Goal: Task Accomplishment & Management: Use online tool/utility

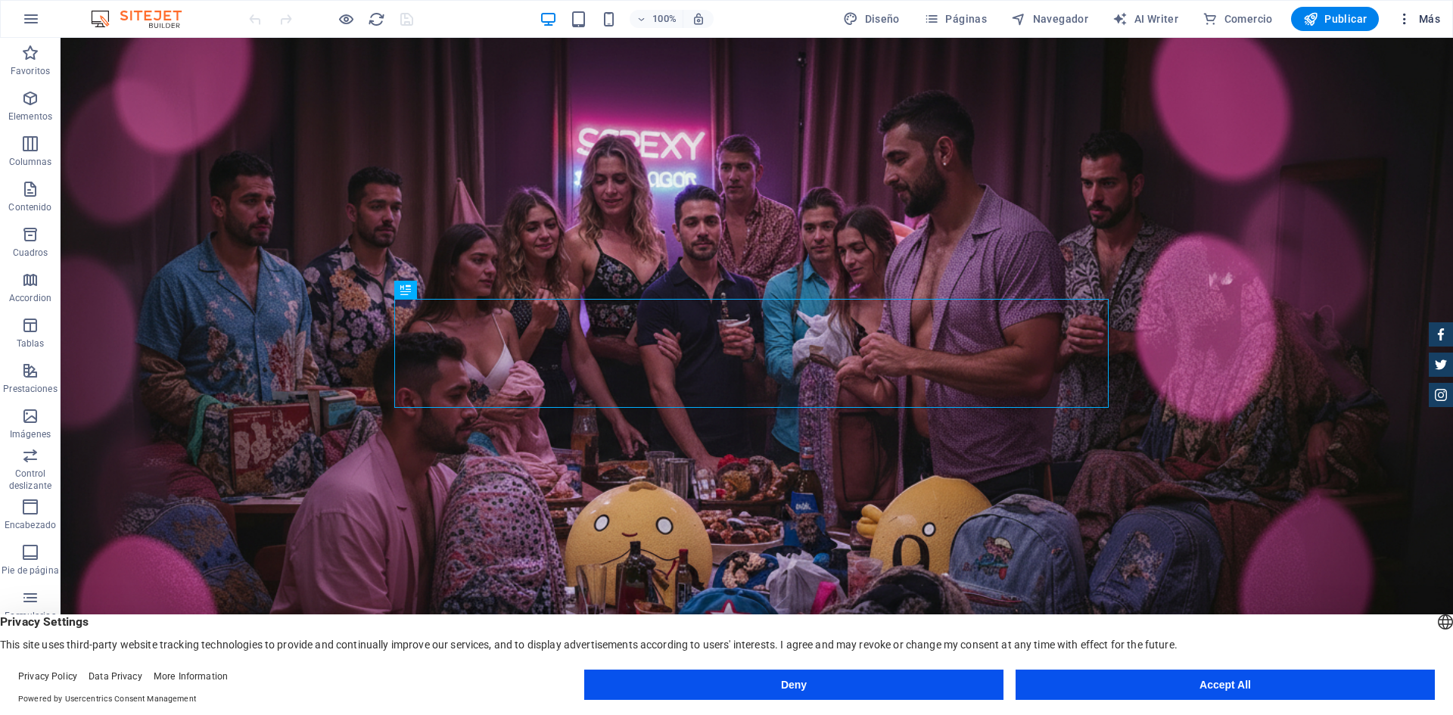
click at [1424, 14] on span "Más" at bounding box center [1418, 18] width 43 height 15
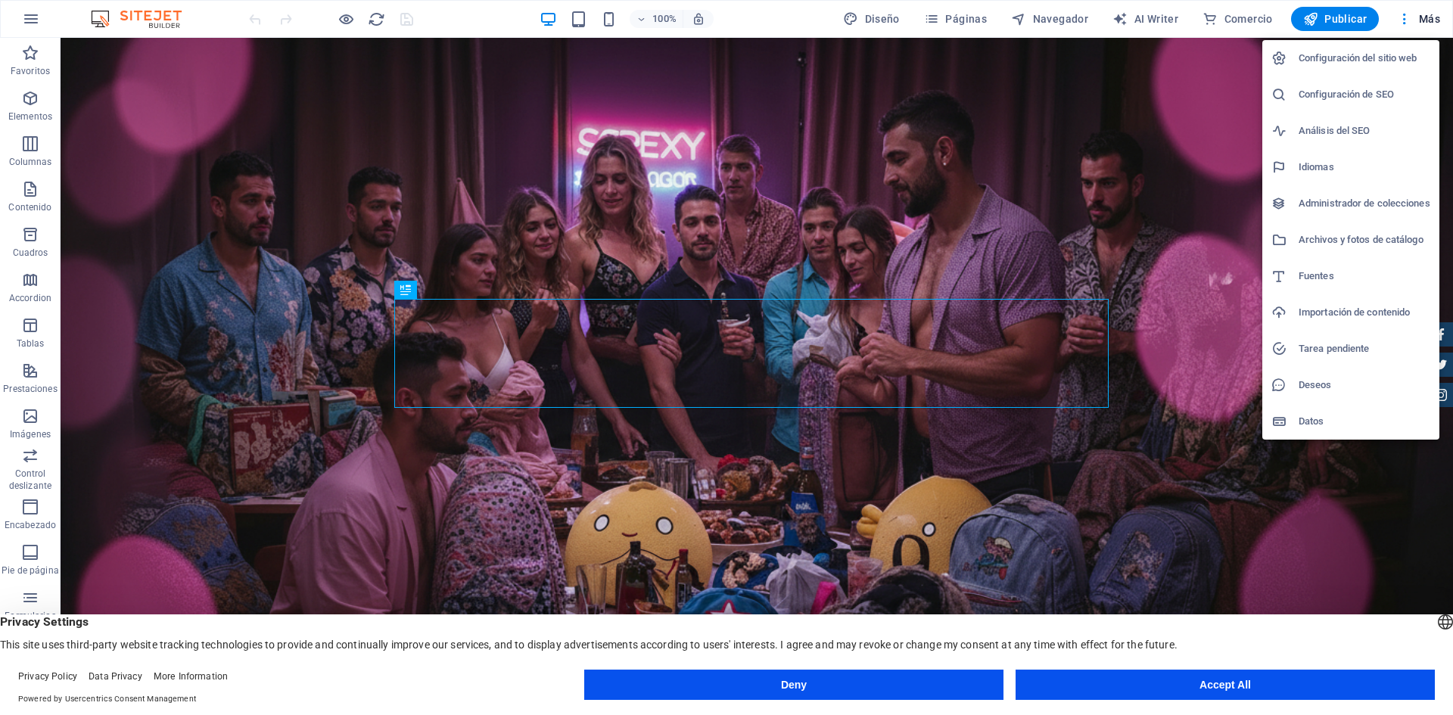
click at [1351, 64] on h6 "Configuración del sitio web" at bounding box center [1364, 58] width 132 height 18
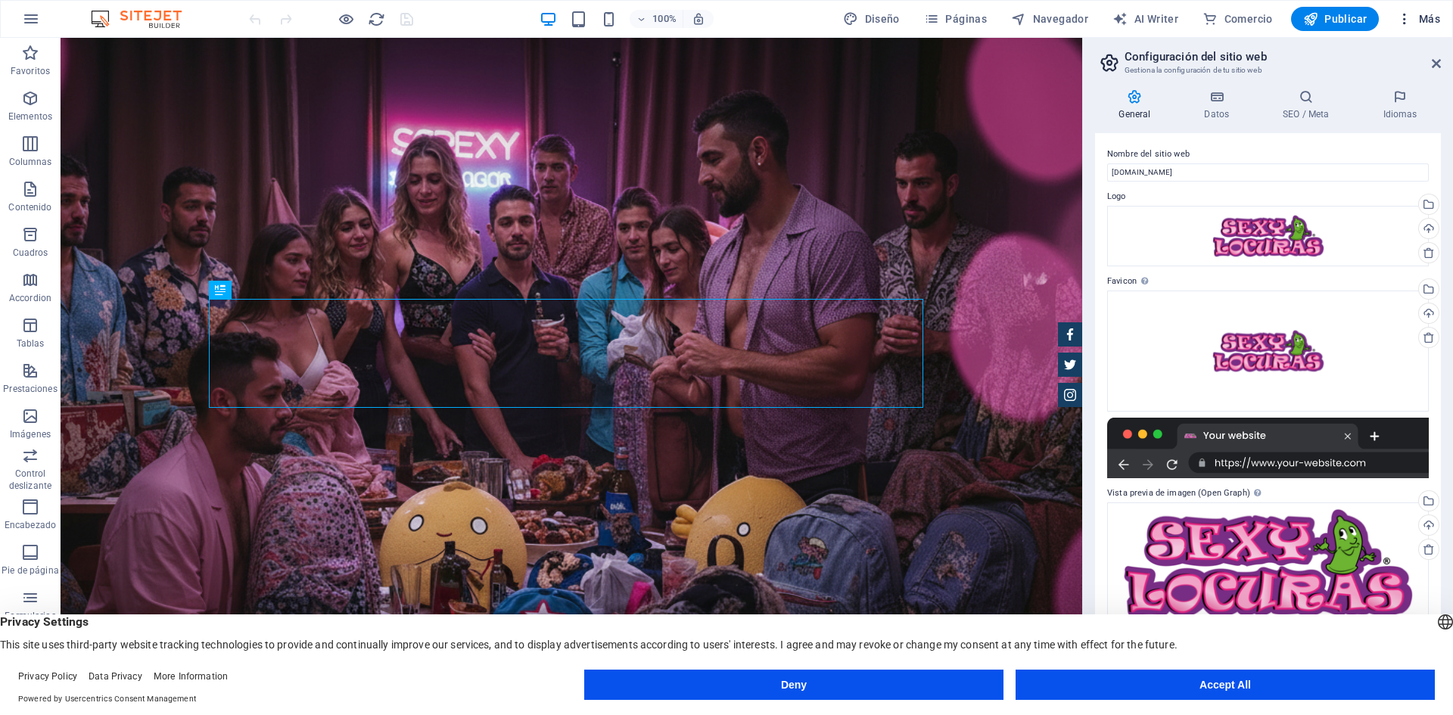
click at [1403, 20] on icon "button" at bounding box center [1404, 18] width 15 height 15
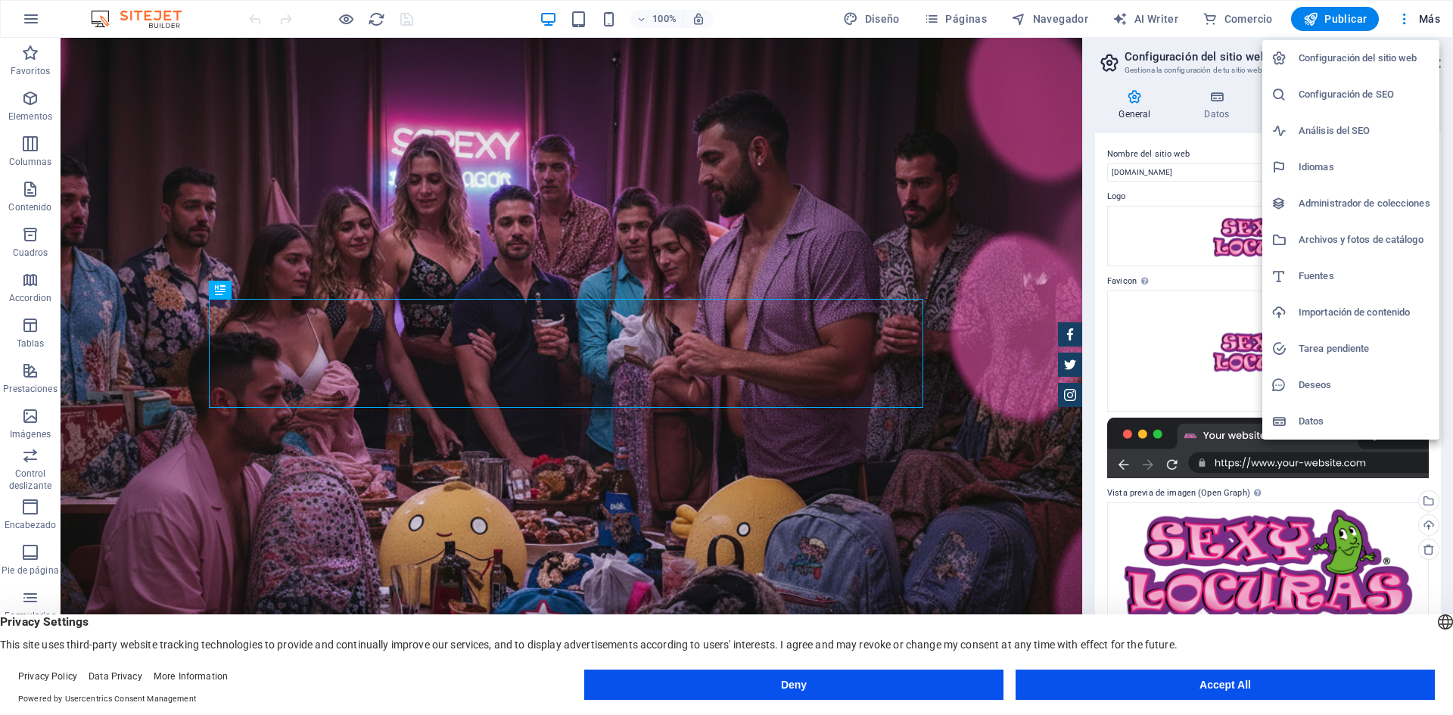
click at [1227, 14] on div at bounding box center [726, 357] width 1453 height 715
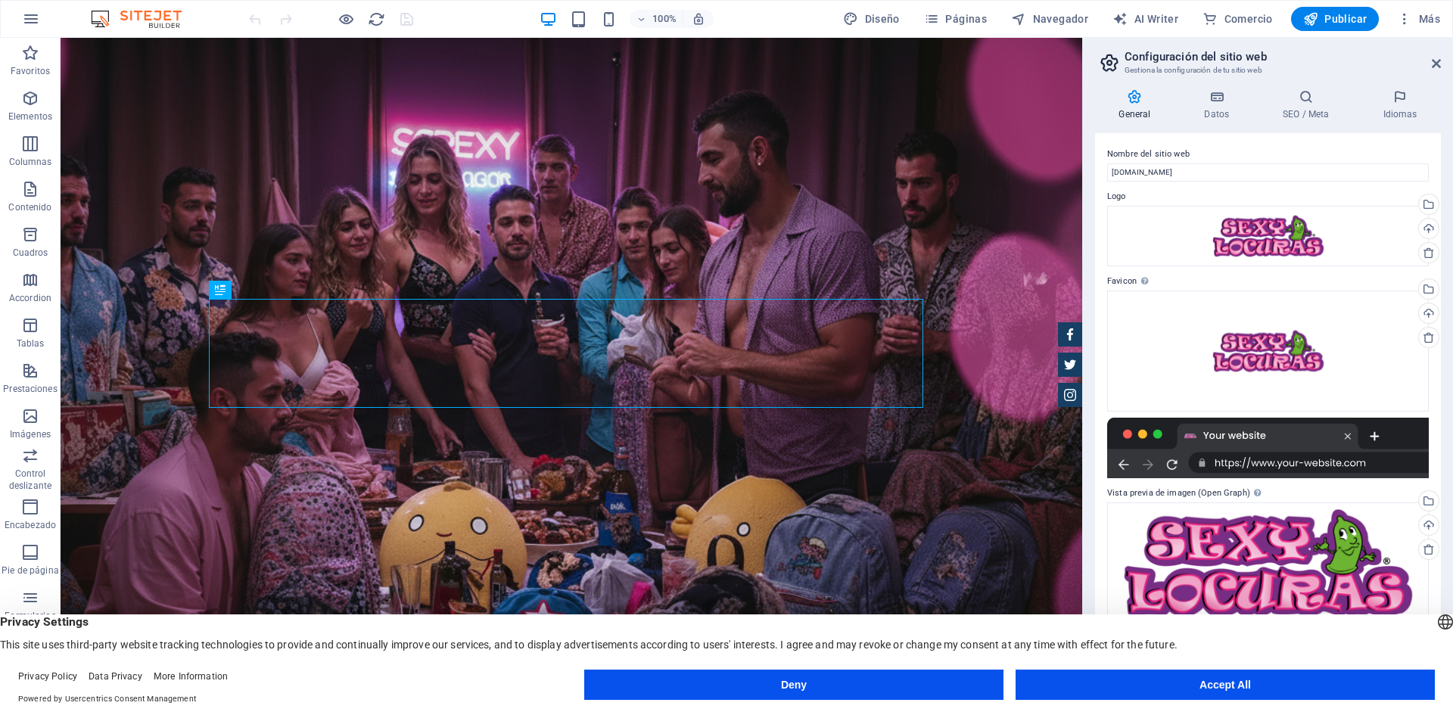
click at [1227, 14] on span "Comercio" at bounding box center [1237, 18] width 70 height 15
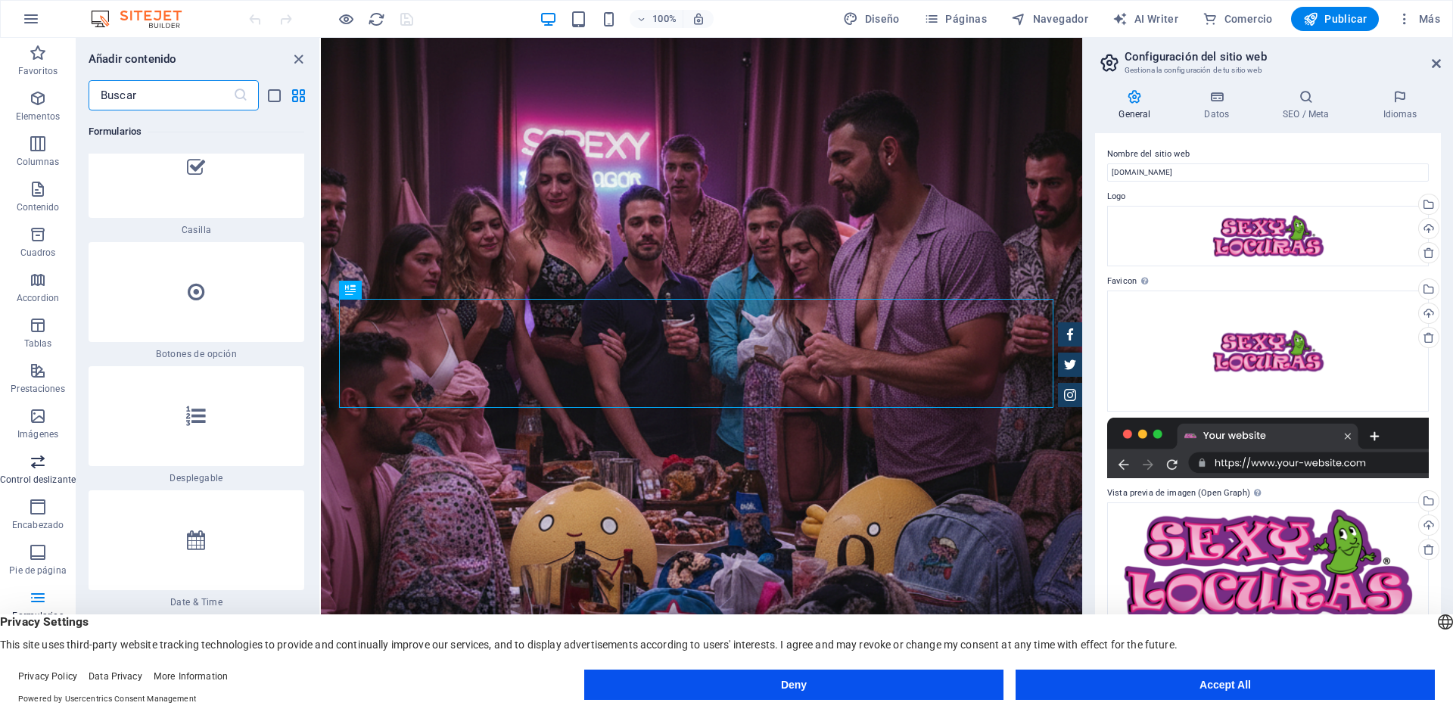
scroll to position [73, 0]
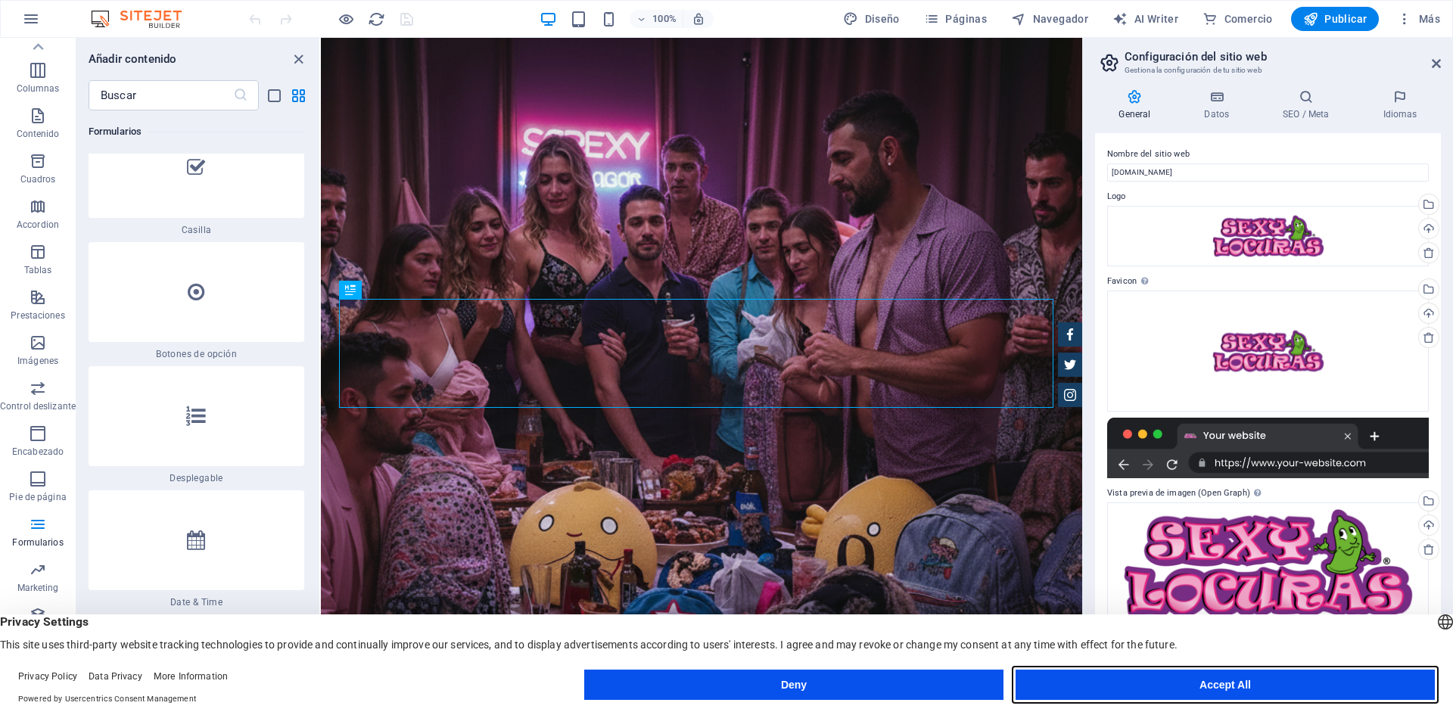
click at [1105, 696] on button "Accept All" at bounding box center [1224, 685] width 419 height 30
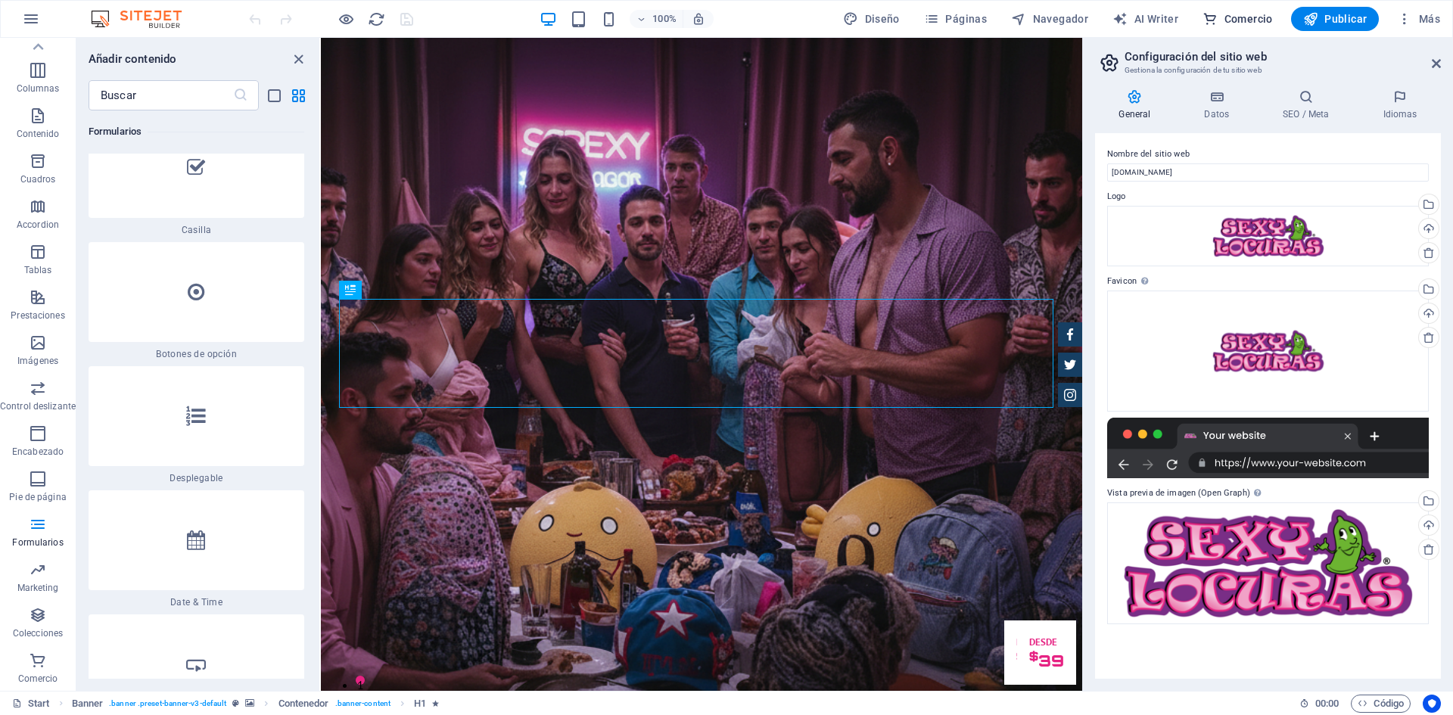
click at [1253, 14] on span "Comercio" at bounding box center [1237, 18] width 70 height 15
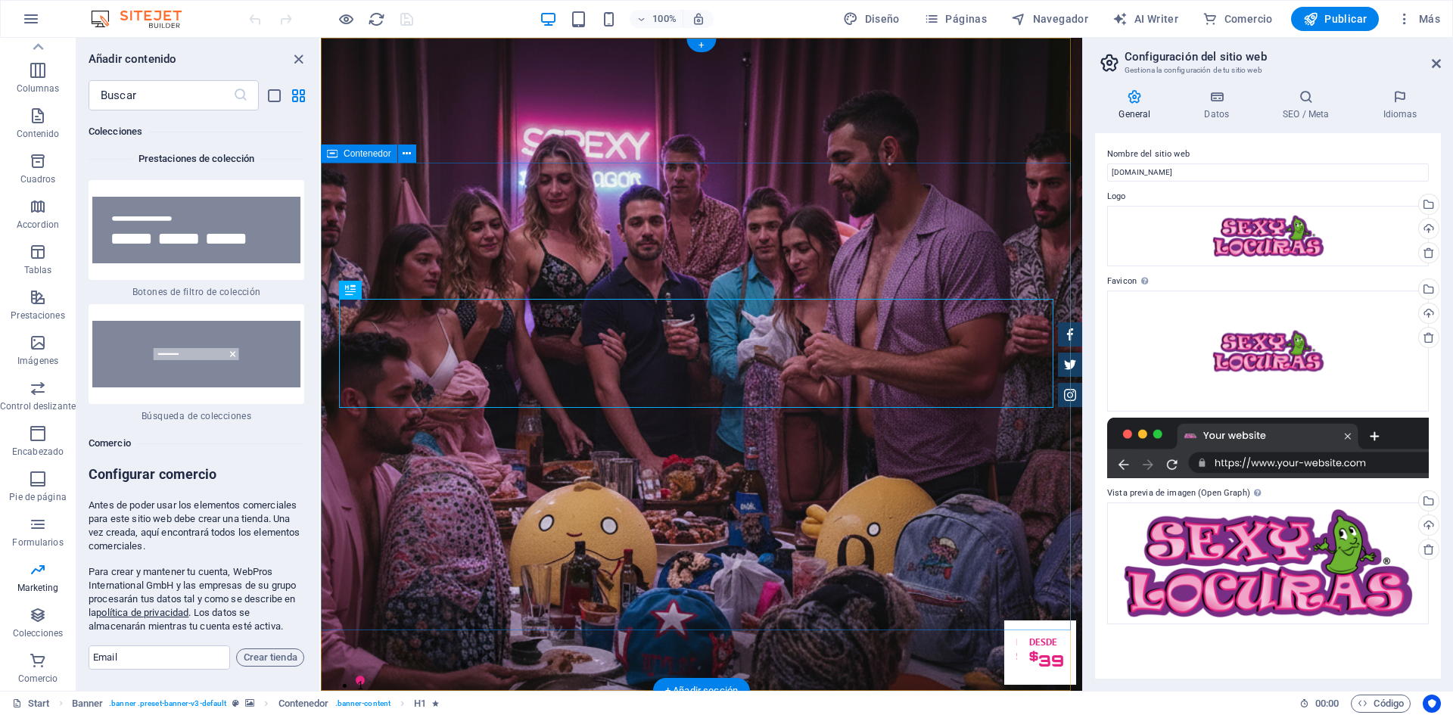
scroll to position [29504, 0]
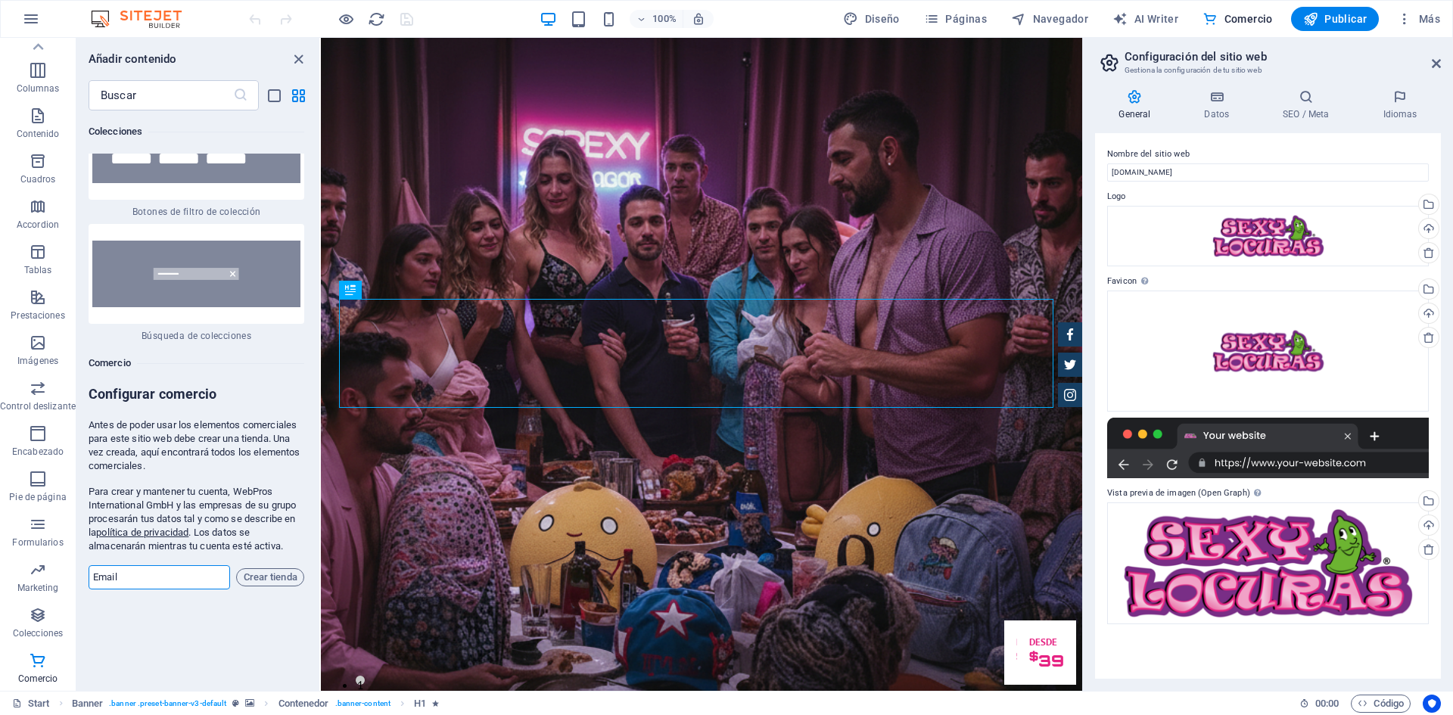
click at [153, 565] on input "email" at bounding box center [159, 577] width 141 height 24
type input "[EMAIL_ADDRESS][DOMAIN_NAME]"
click at [271, 568] on span "Crear tienda" at bounding box center [270, 577] width 54 height 18
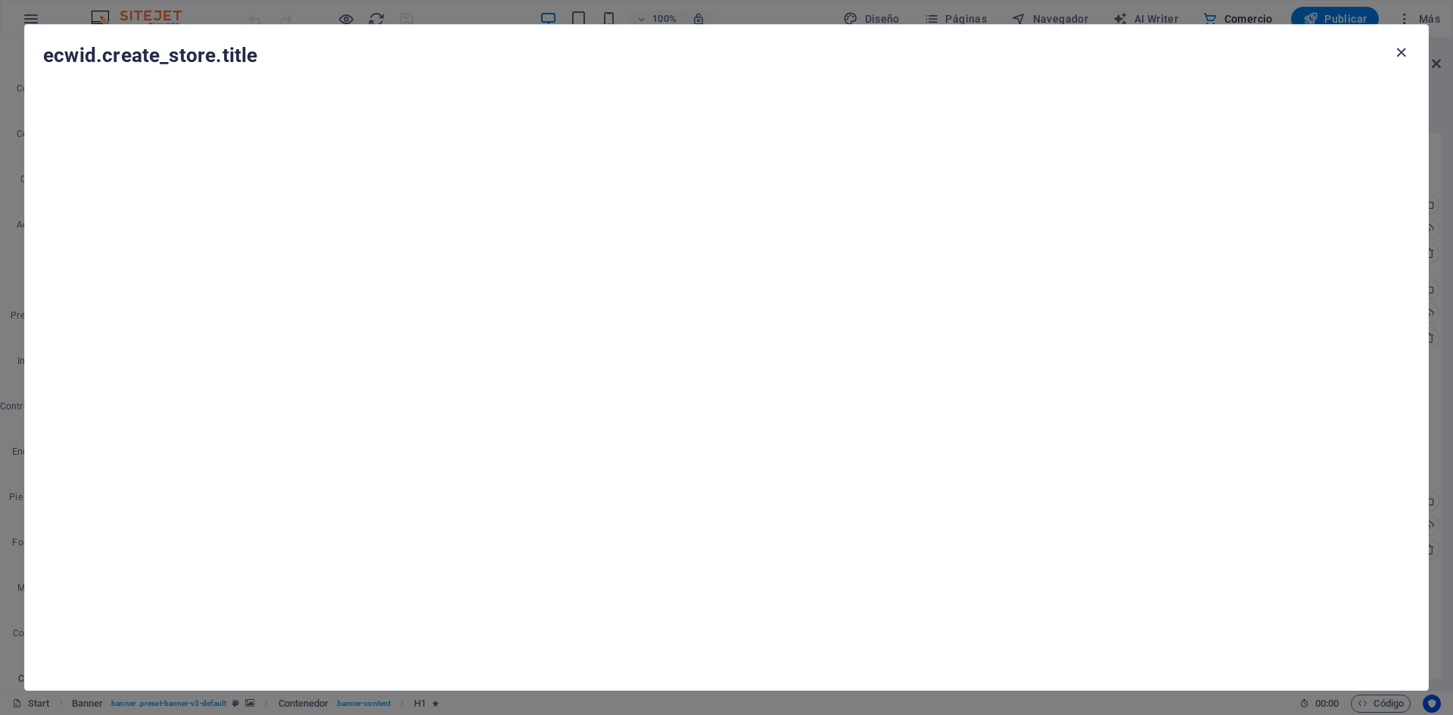
click at [1407, 48] on icon "button" at bounding box center [1400, 52] width 17 height 17
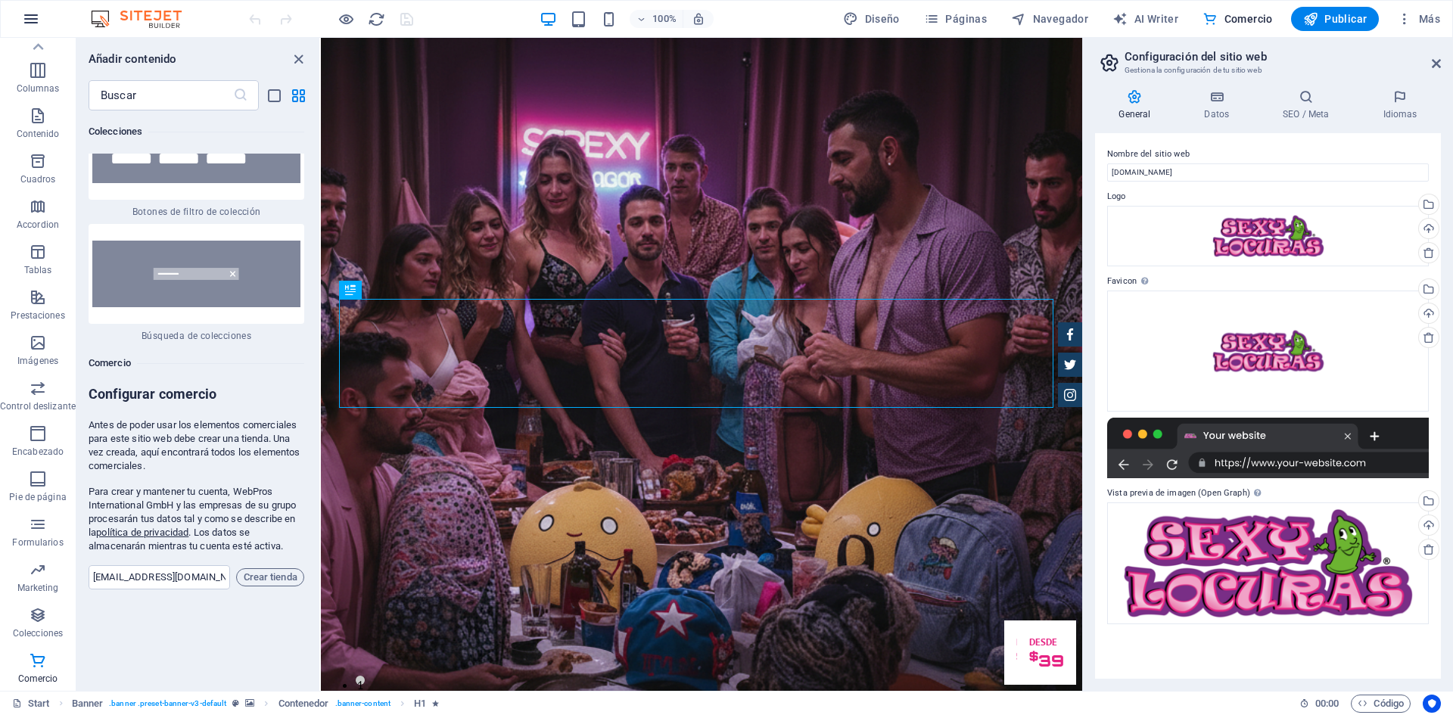
click at [33, 26] on icon "button" at bounding box center [31, 19] width 18 height 18
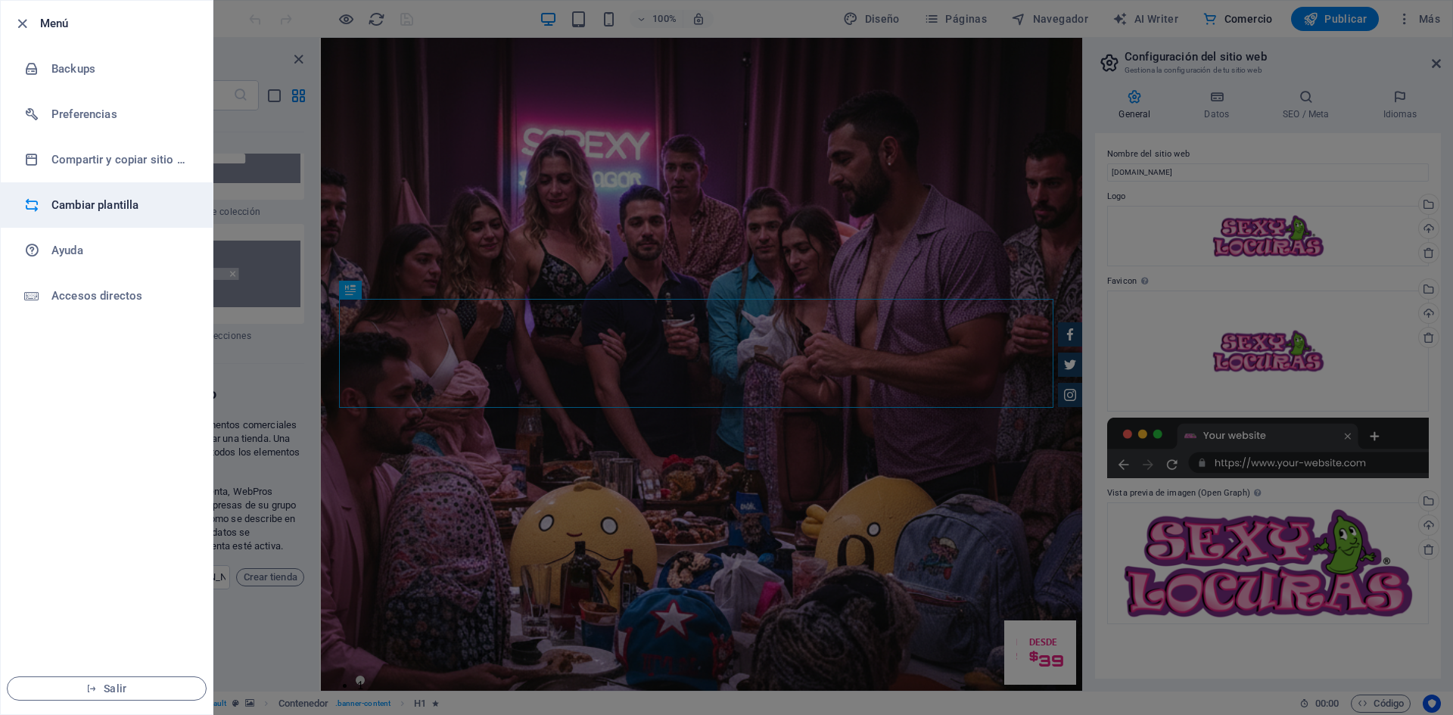
click at [85, 195] on li "Cambiar plantilla" at bounding box center [107, 204] width 212 height 45
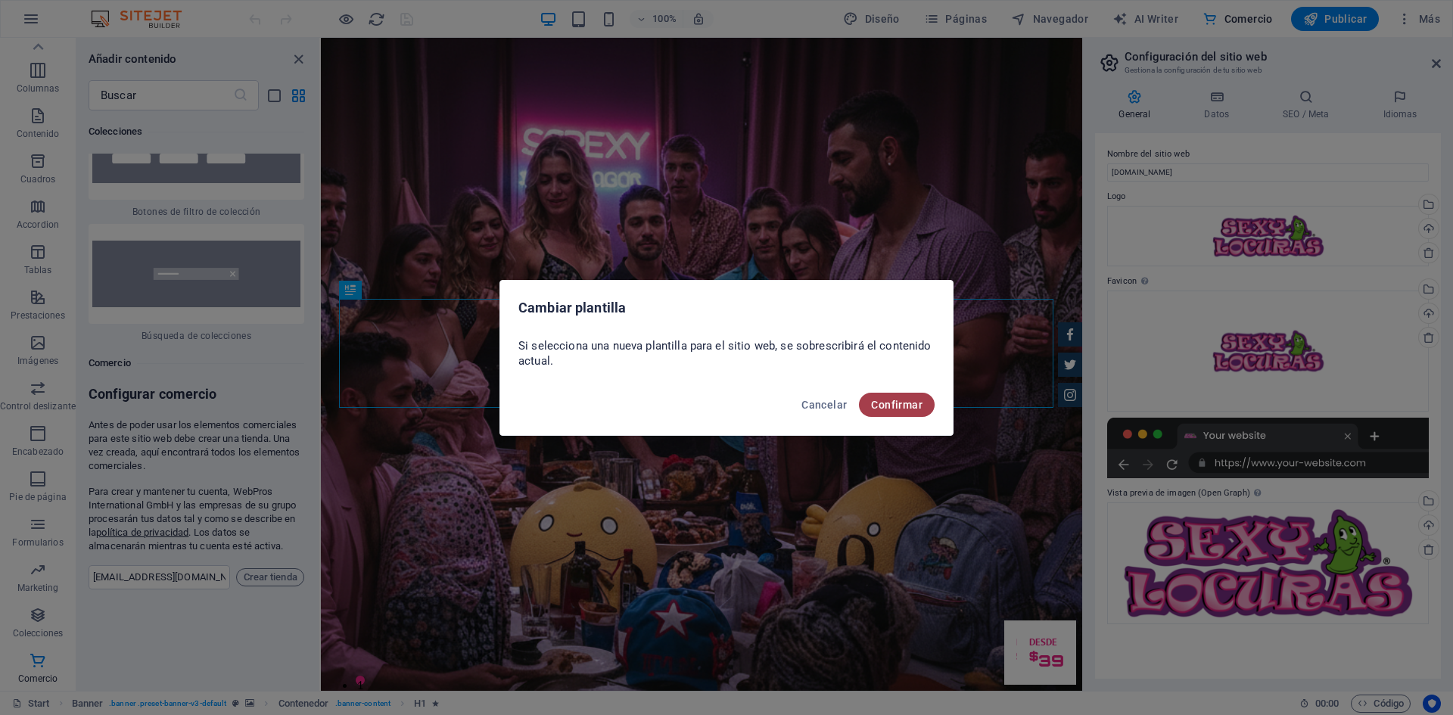
click at [887, 404] on span "Confirmar" at bounding box center [896, 405] width 51 height 12
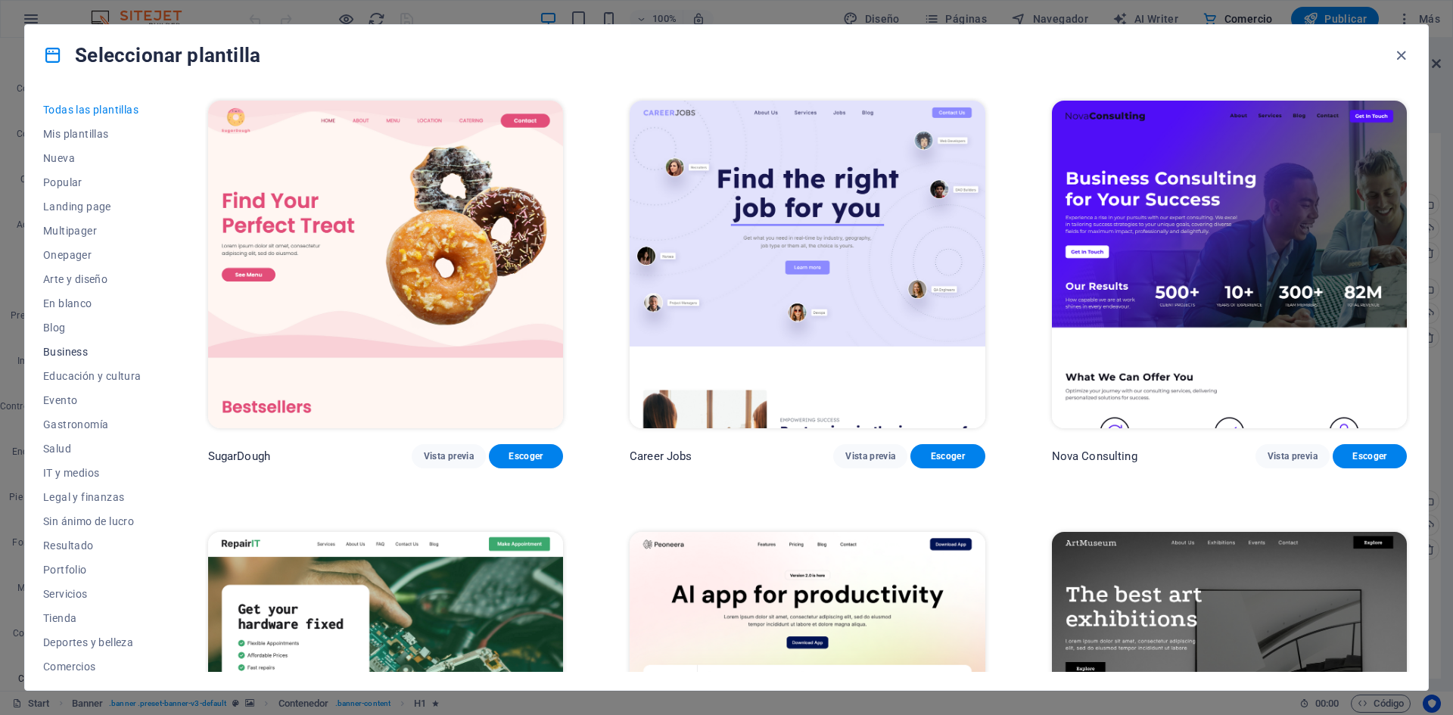
click at [54, 347] on span "Business" at bounding box center [92, 352] width 98 height 12
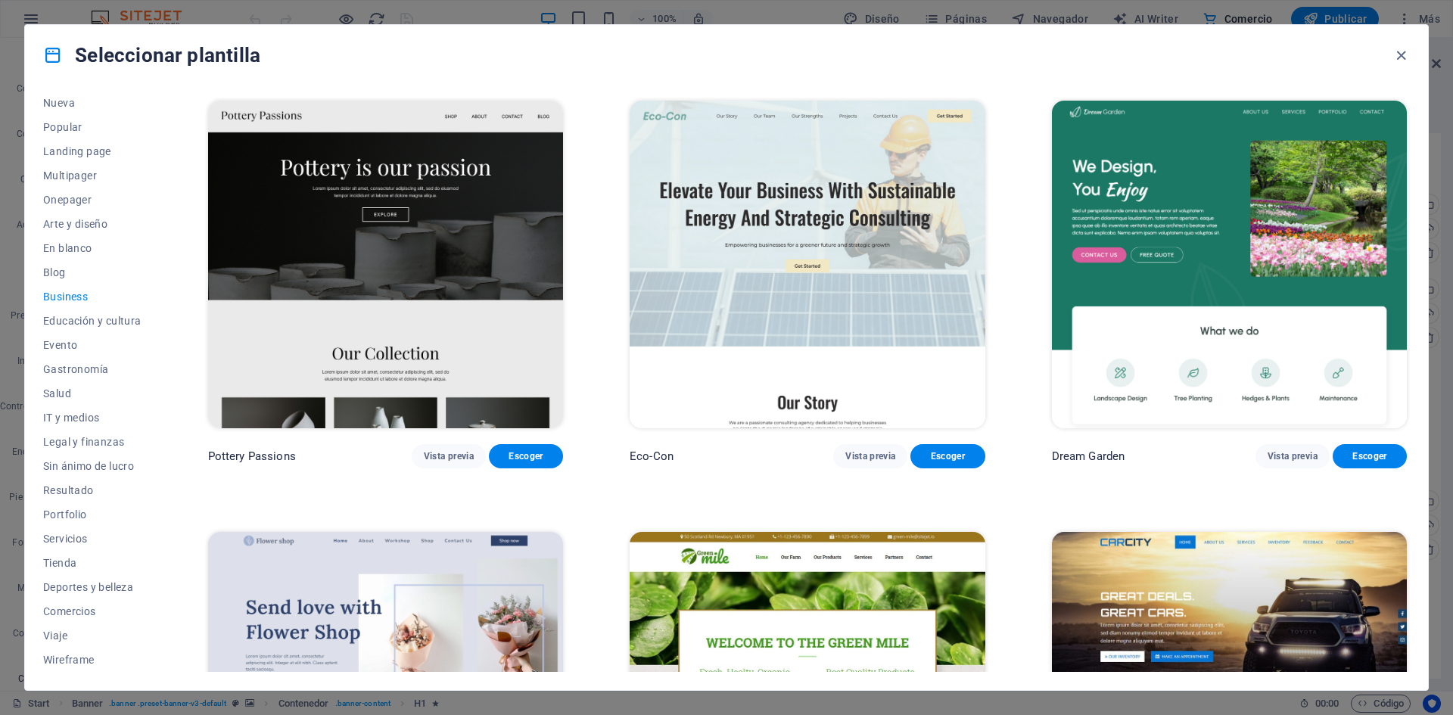
scroll to position [0, 0]
click at [1404, 61] on icon "button" at bounding box center [1400, 55] width 17 height 17
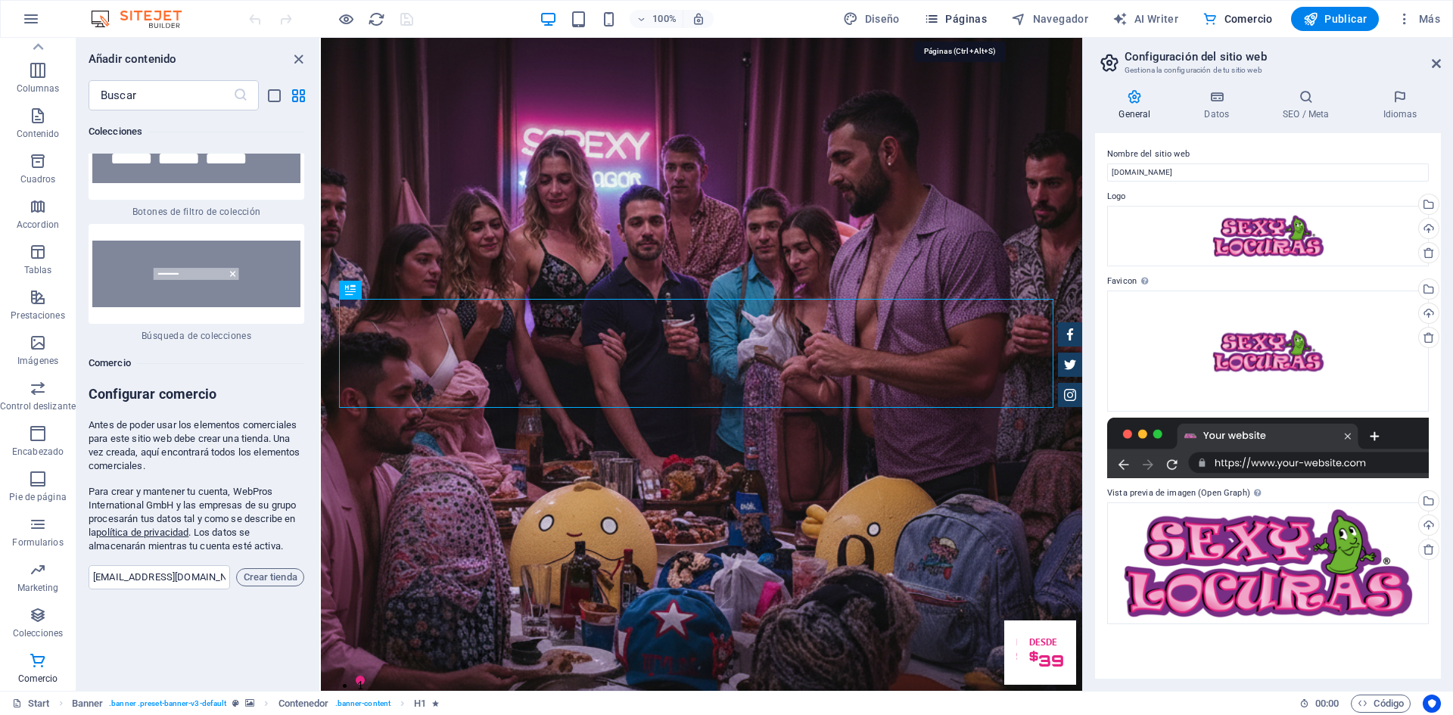
click at [934, 21] on icon "button" at bounding box center [931, 18] width 15 height 15
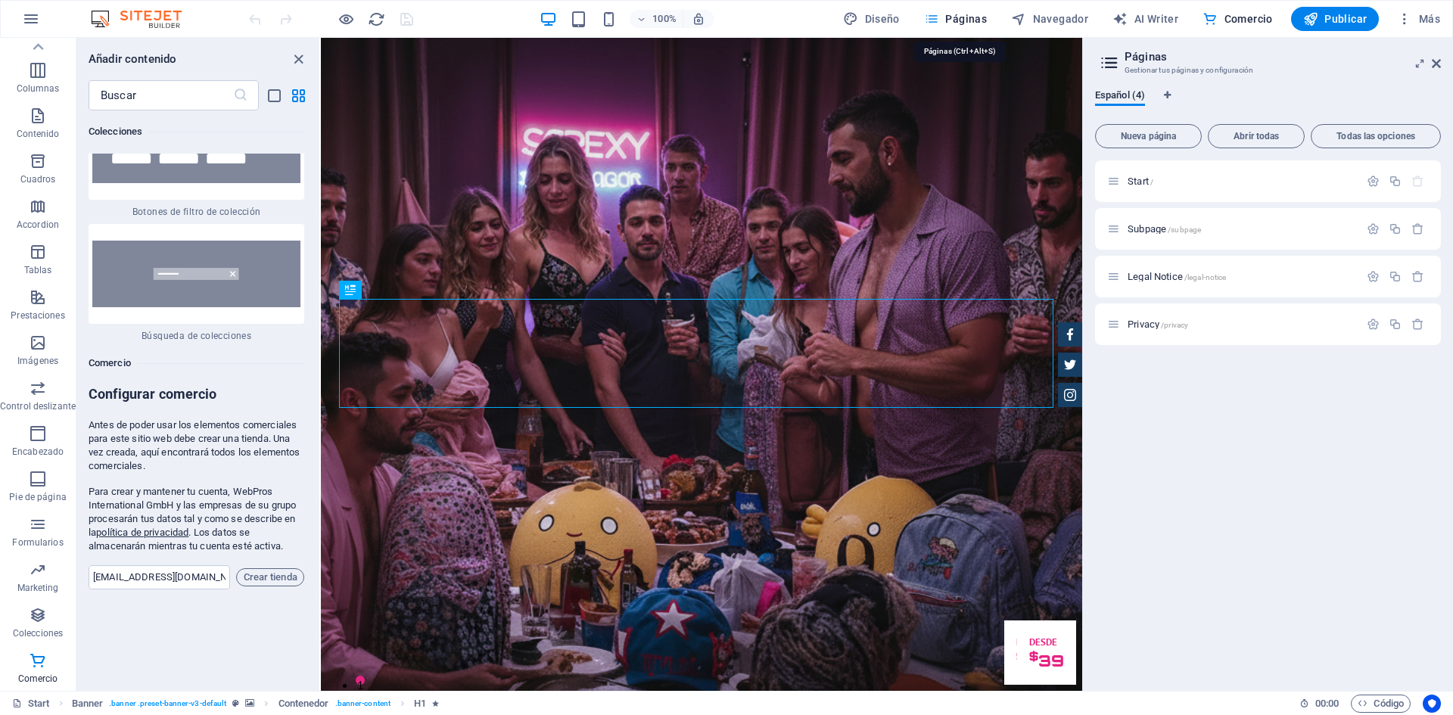
click at [934, 21] on icon "button" at bounding box center [931, 18] width 15 height 15
click at [1408, 15] on icon "button" at bounding box center [1404, 18] width 15 height 15
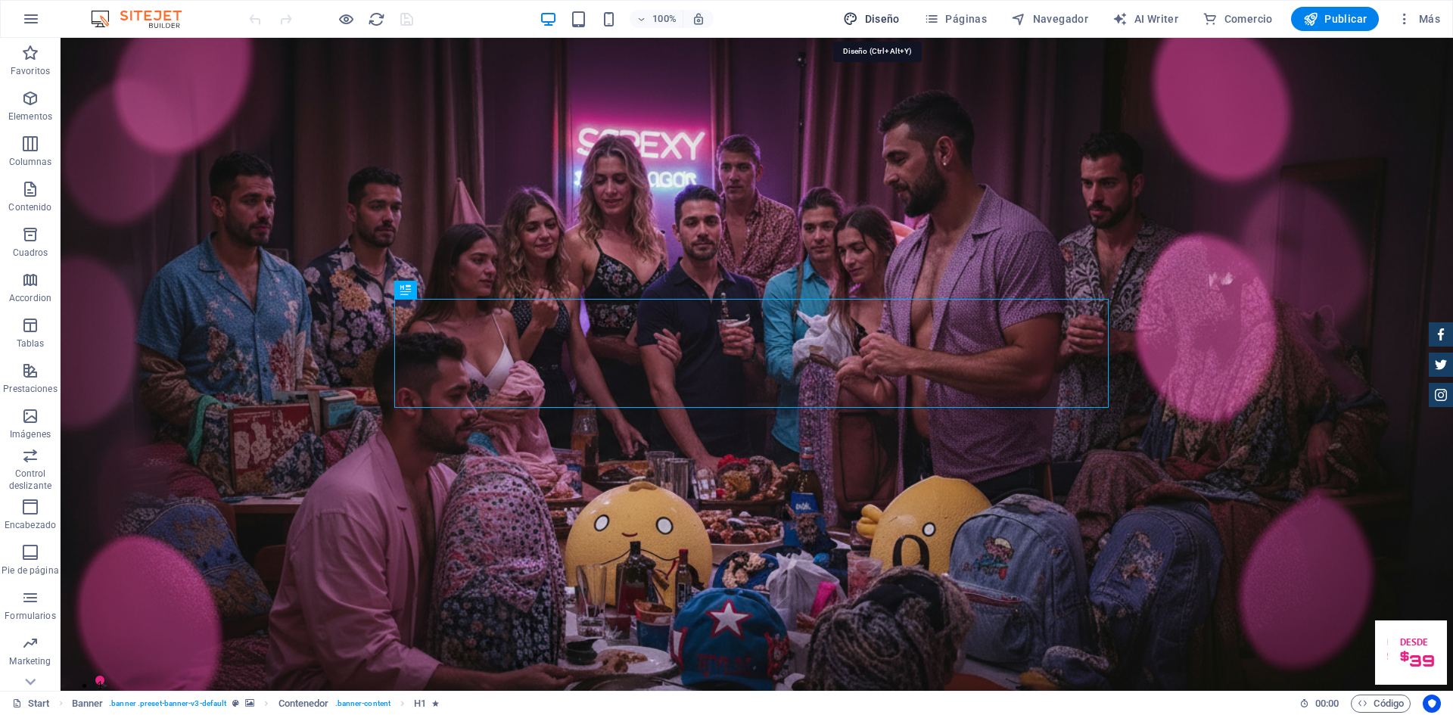
click at [894, 24] on span "Diseño" at bounding box center [871, 18] width 57 height 15
select select "px"
select select "400"
select select "px"
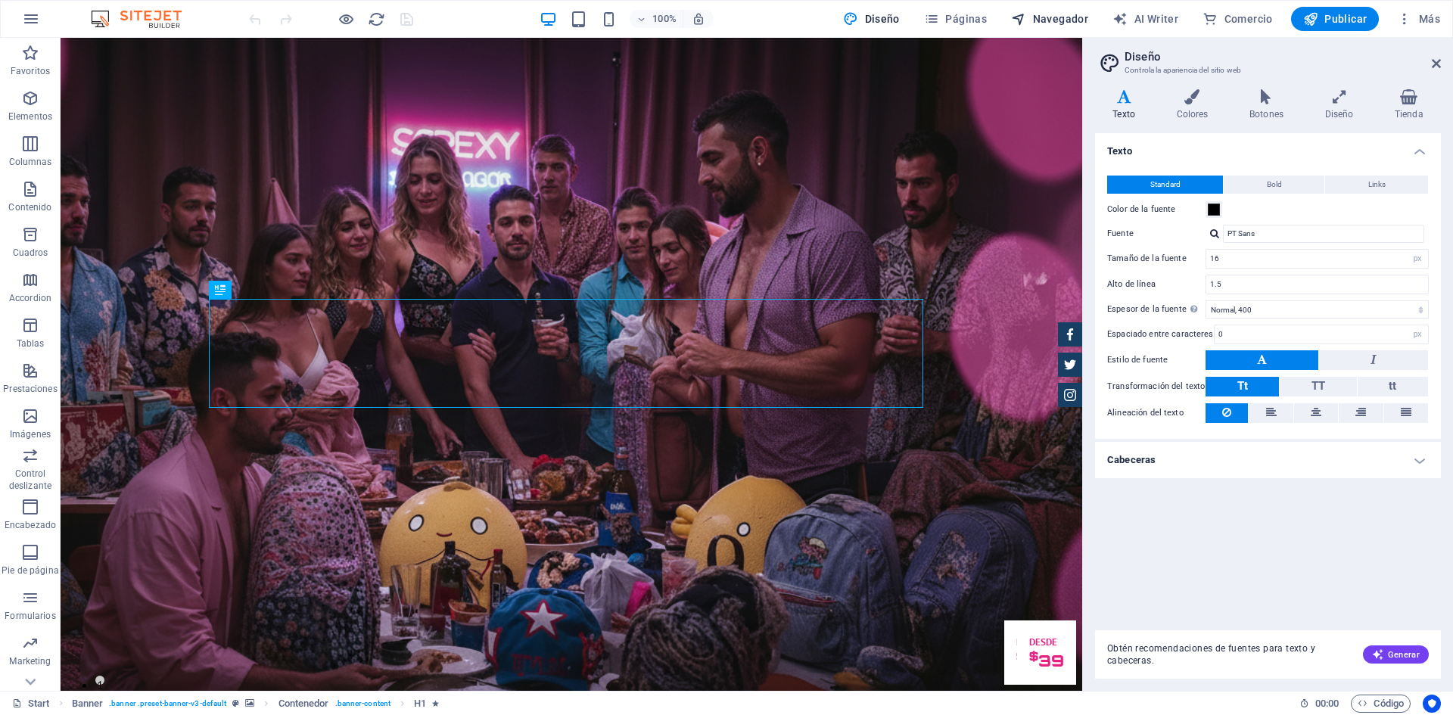
click at [1042, 11] on span "Navegador" at bounding box center [1049, 18] width 77 height 15
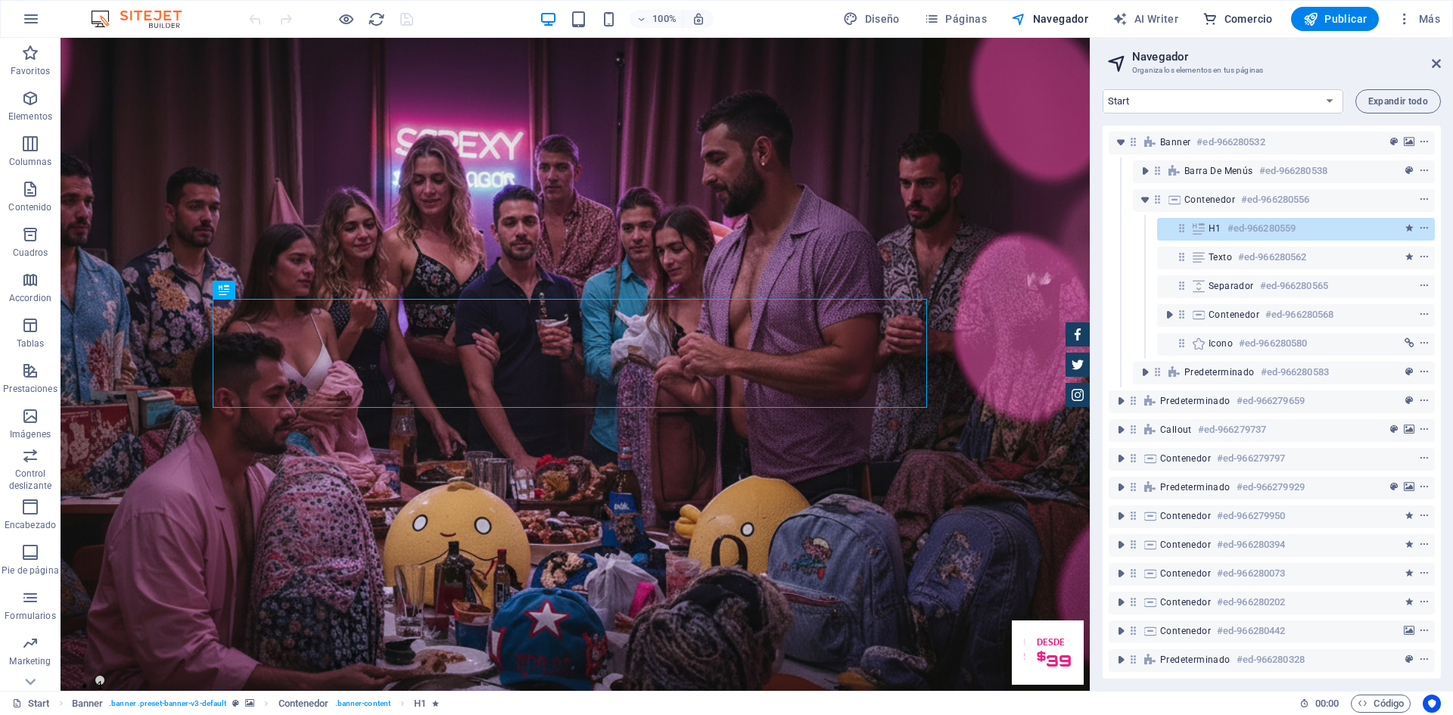
click at [1209, 19] on icon "button" at bounding box center [1209, 18] width 15 height 15
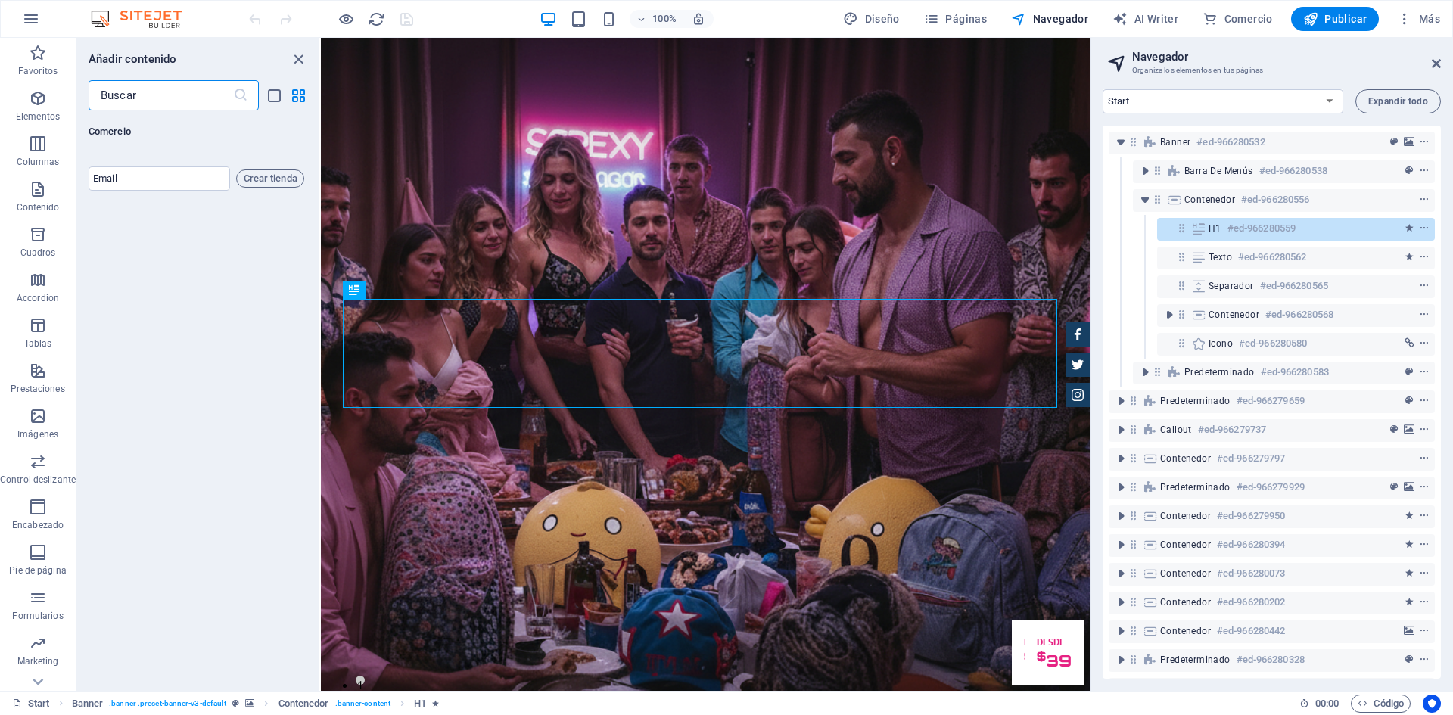
scroll to position [28350, 0]
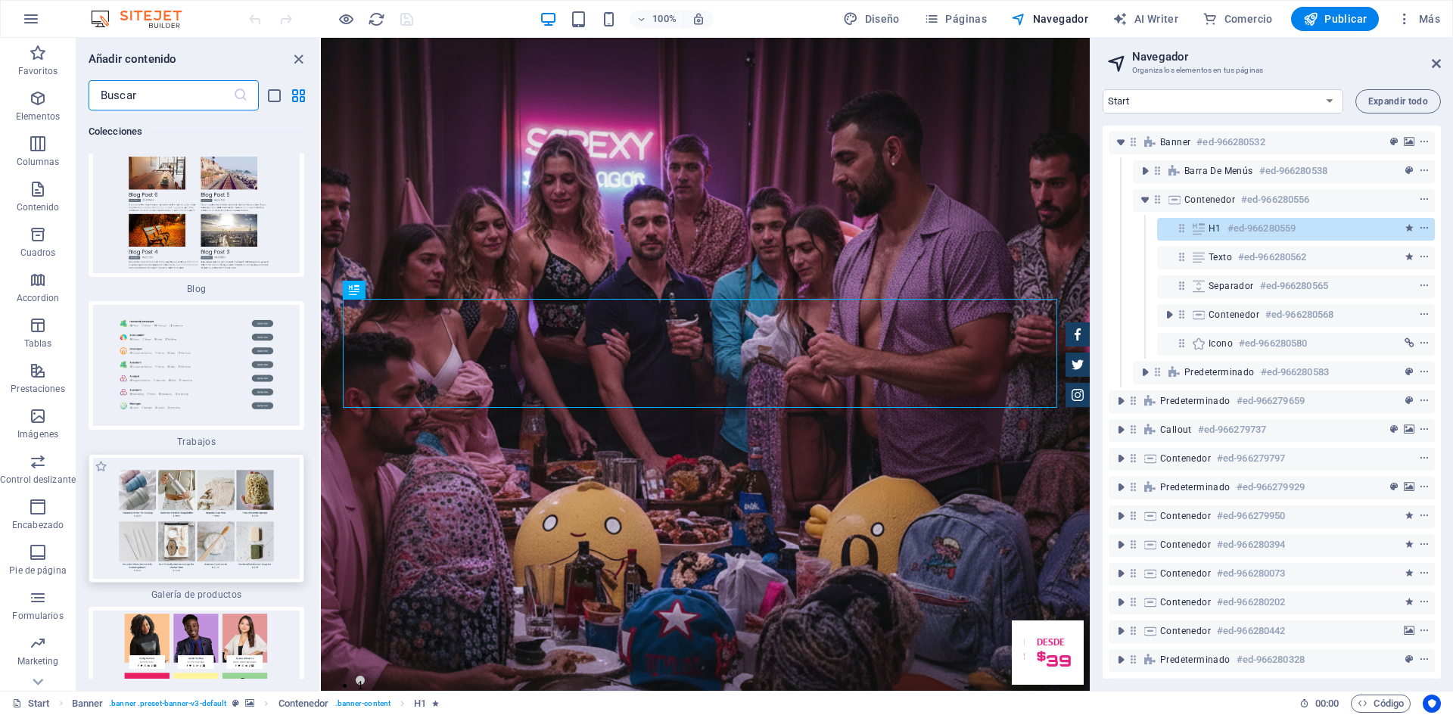
click at [176, 458] on img at bounding box center [196, 518] width 208 height 121
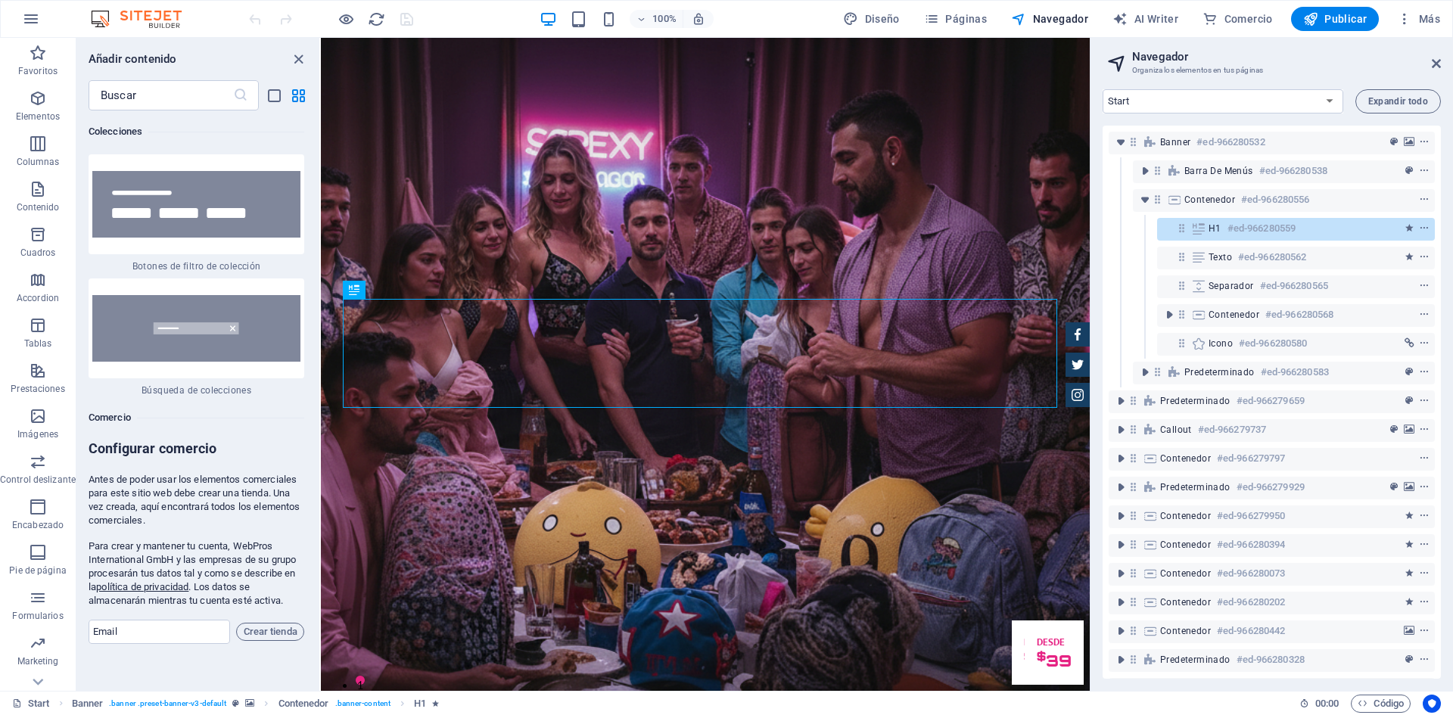
scroll to position [29454, 0]
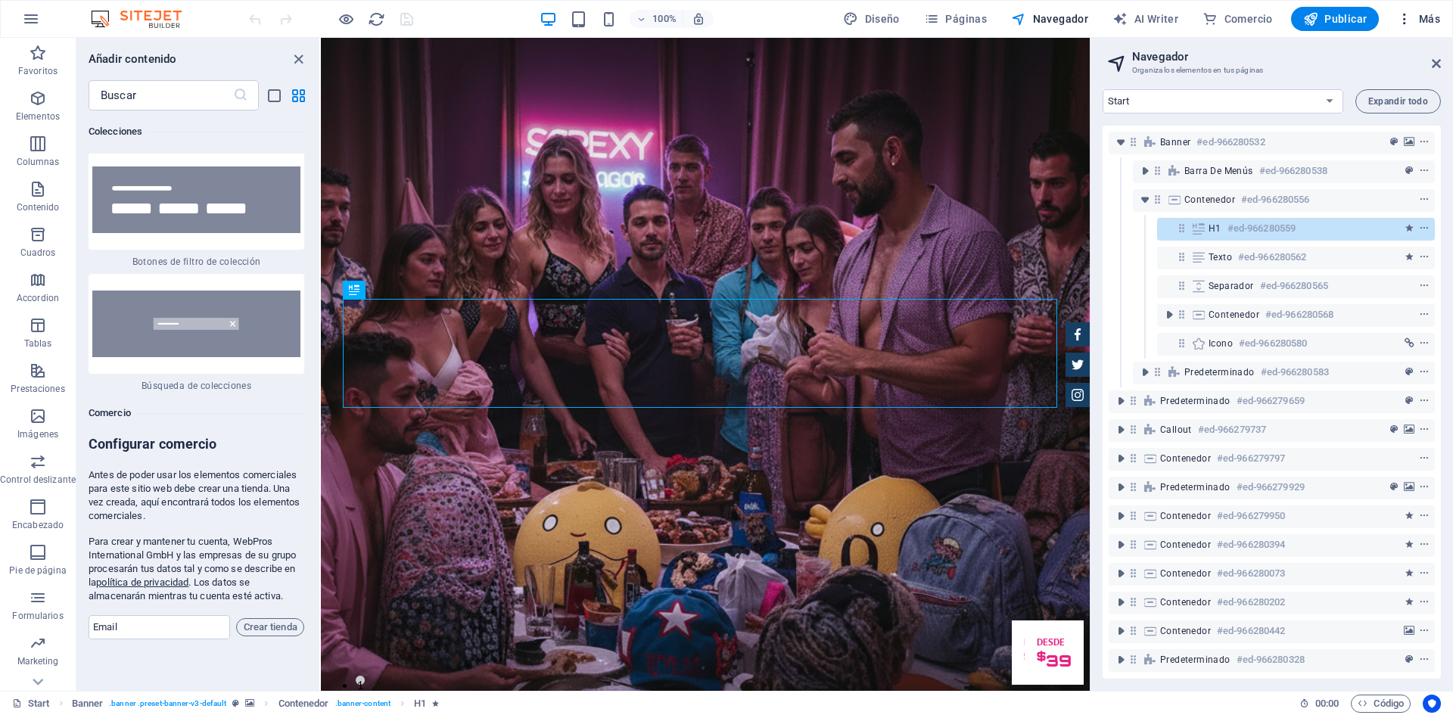
click at [1416, 19] on span "Más" at bounding box center [1418, 18] width 43 height 15
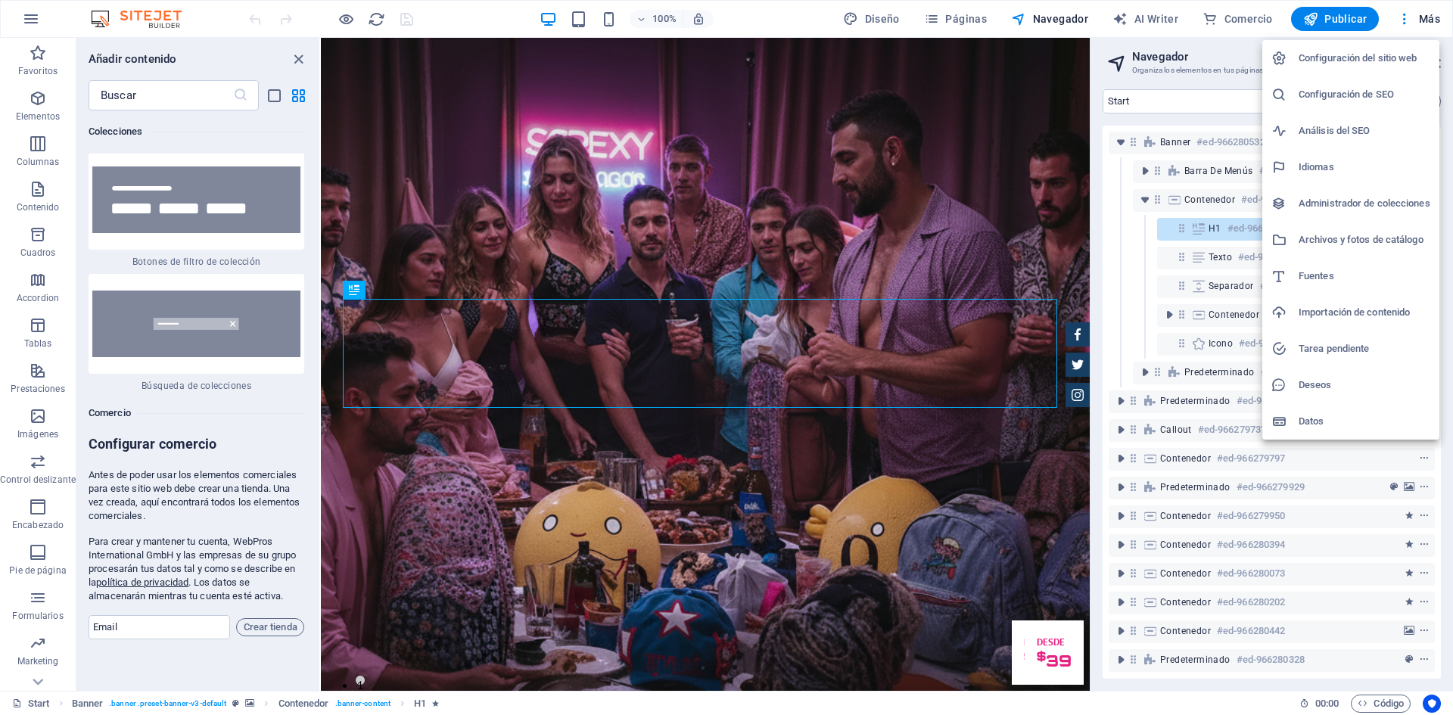
click at [1401, 16] on div at bounding box center [726, 357] width 1453 height 715
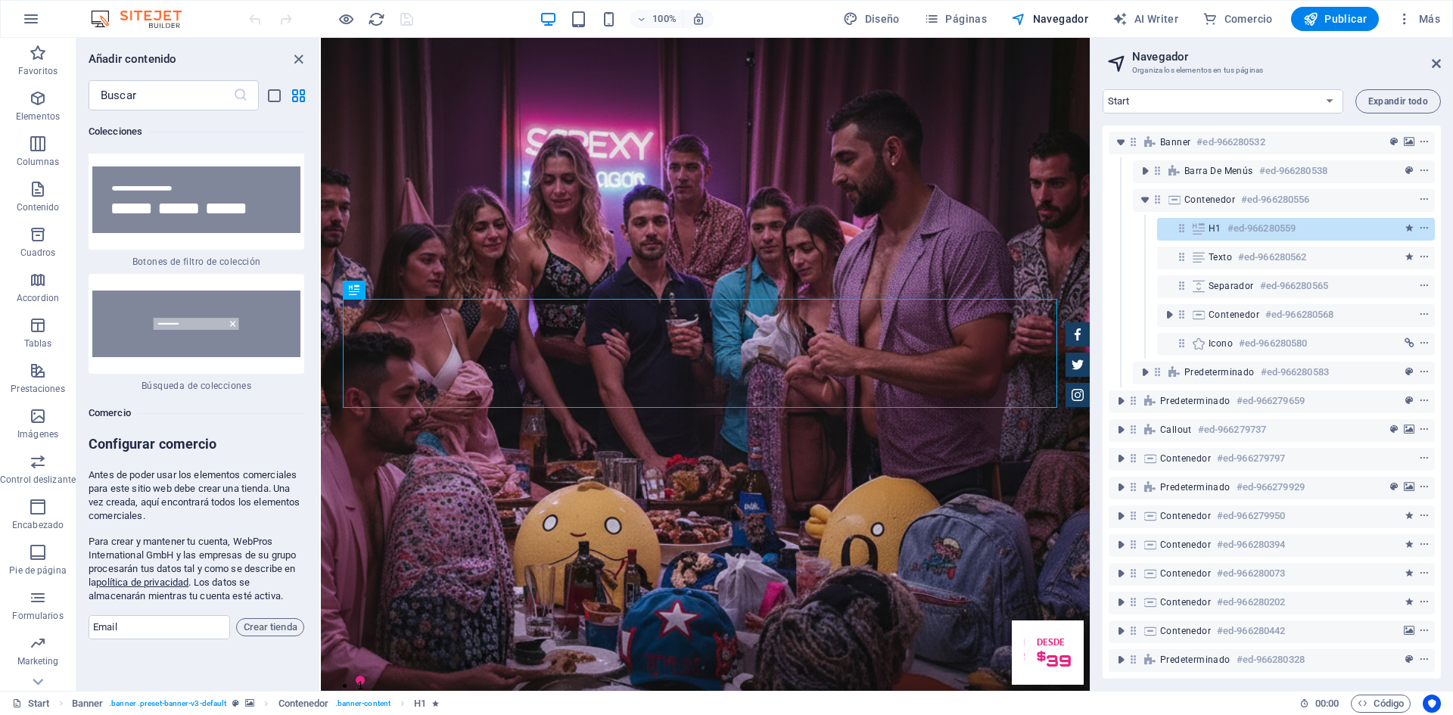
click at [1401, 16] on icon "button" at bounding box center [1404, 18] width 15 height 15
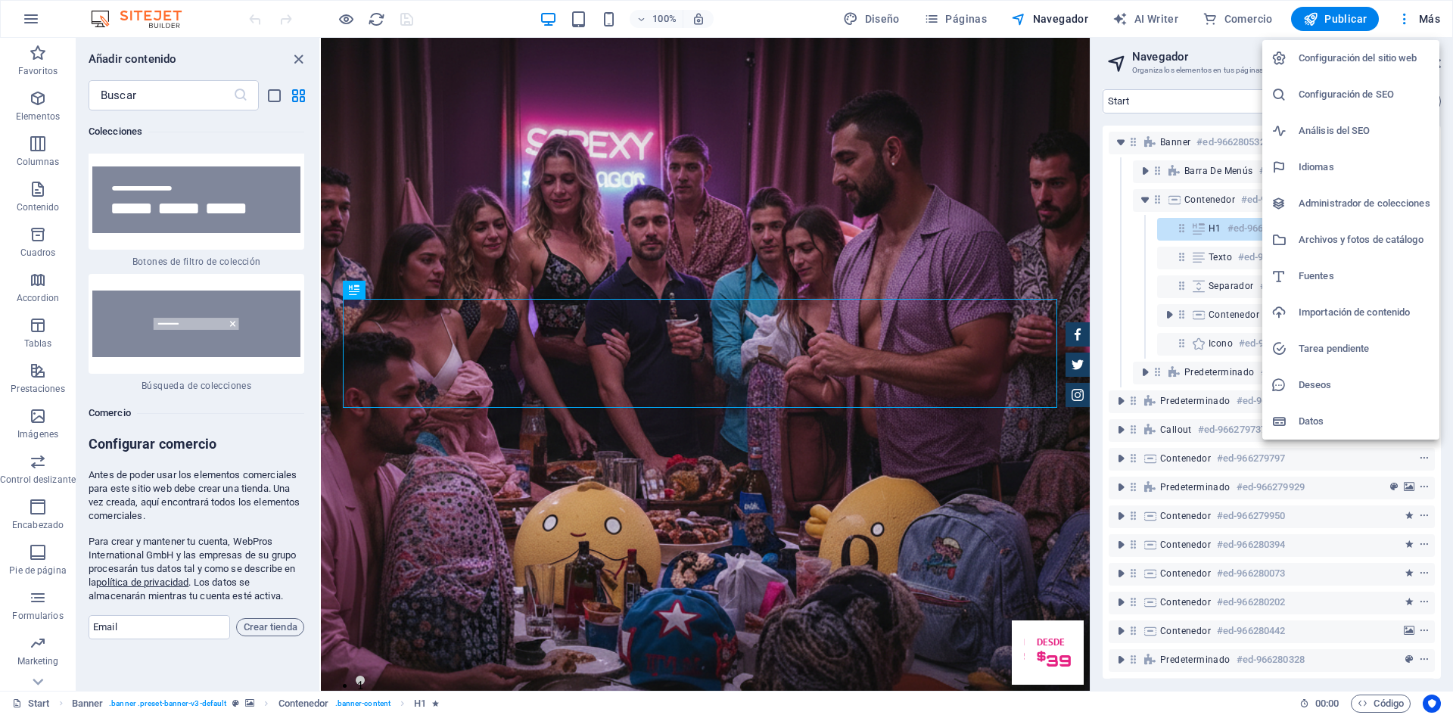
click at [1316, 234] on h6 "Archivos y fotos de catálogo" at bounding box center [1364, 240] width 132 height 18
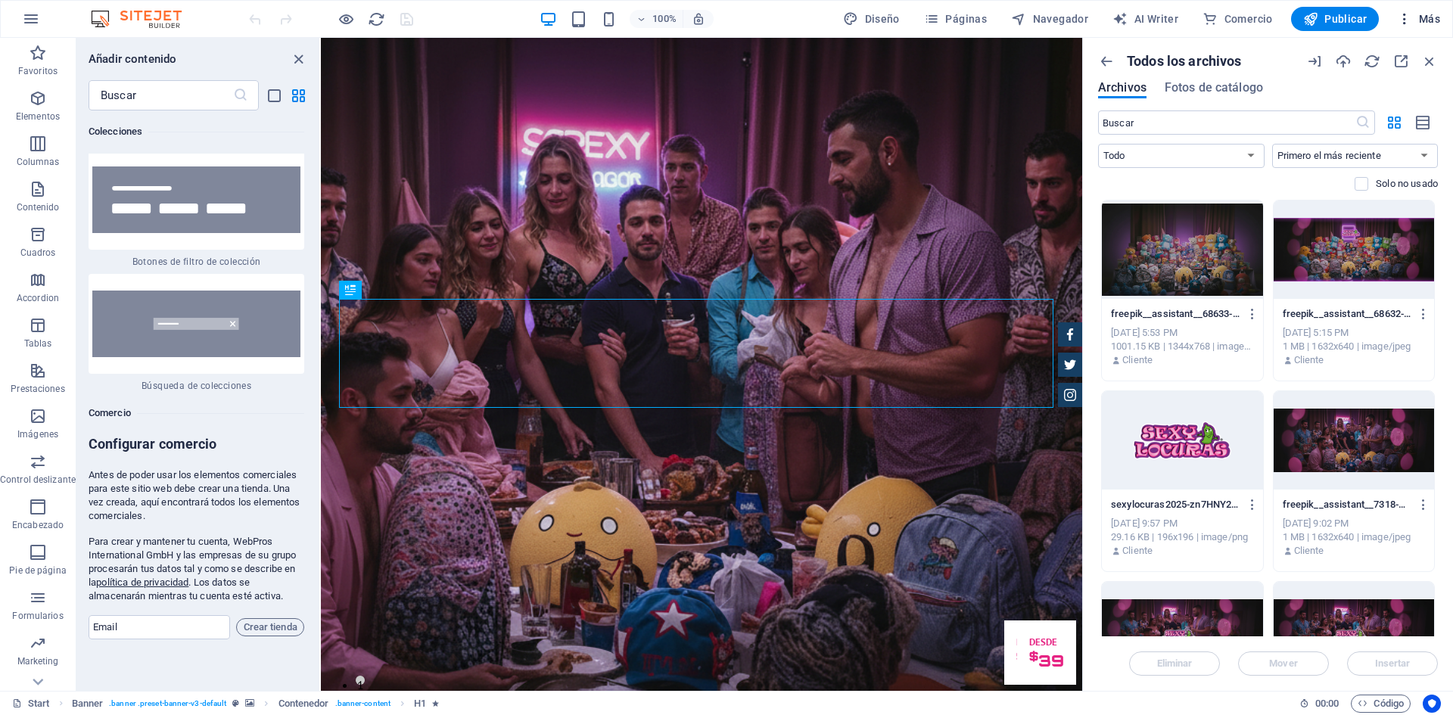
click at [1417, 24] on span "Más" at bounding box center [1418, 18] width 43 height 15
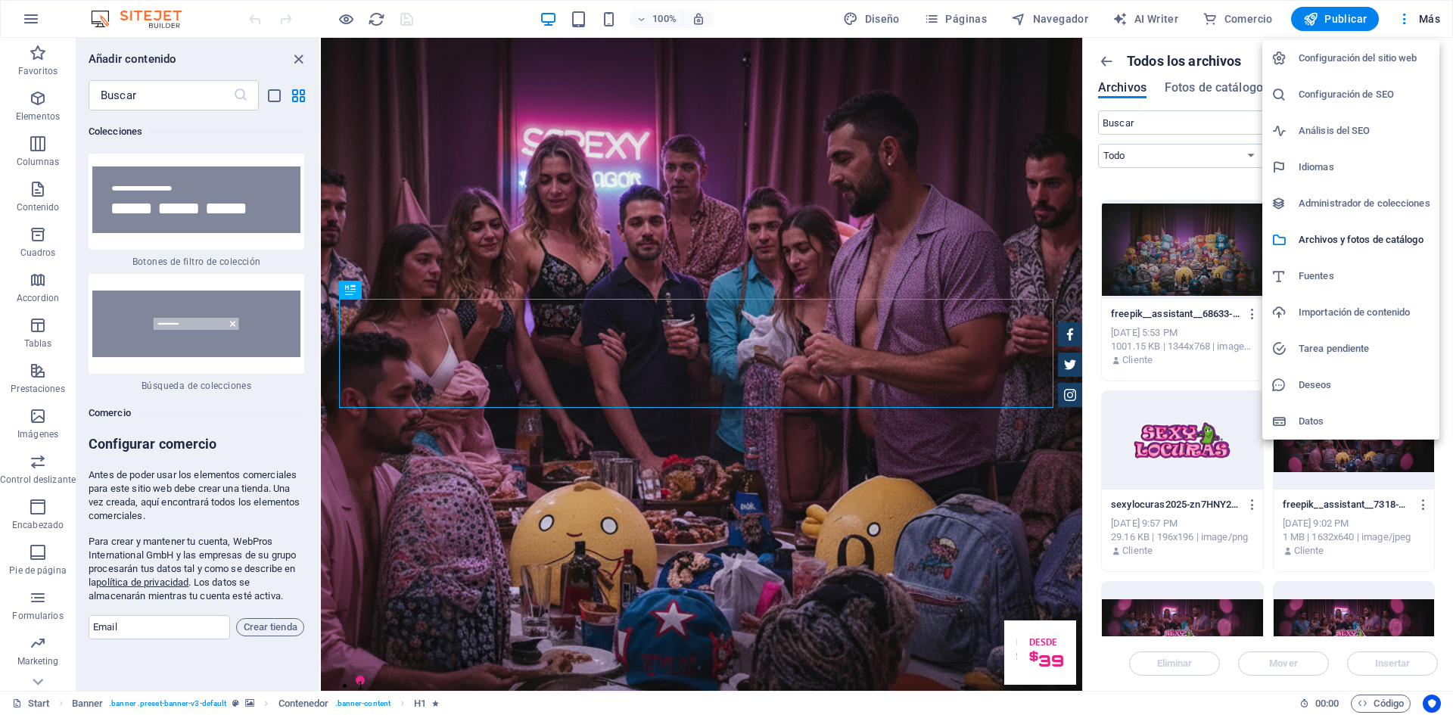
click at [1305, 431] on li "Datos" at bounding box center [1350, 421] width 177 height 36
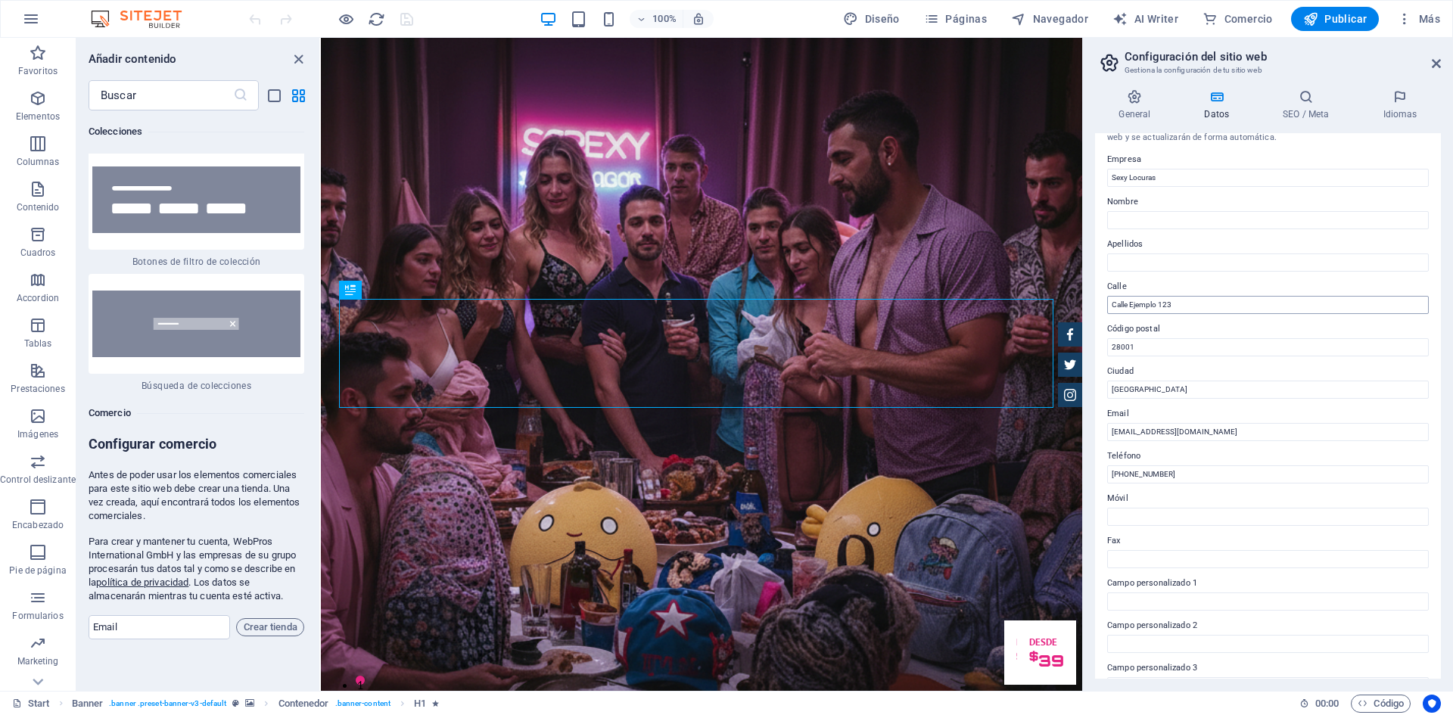
scroll to position [0, 0]
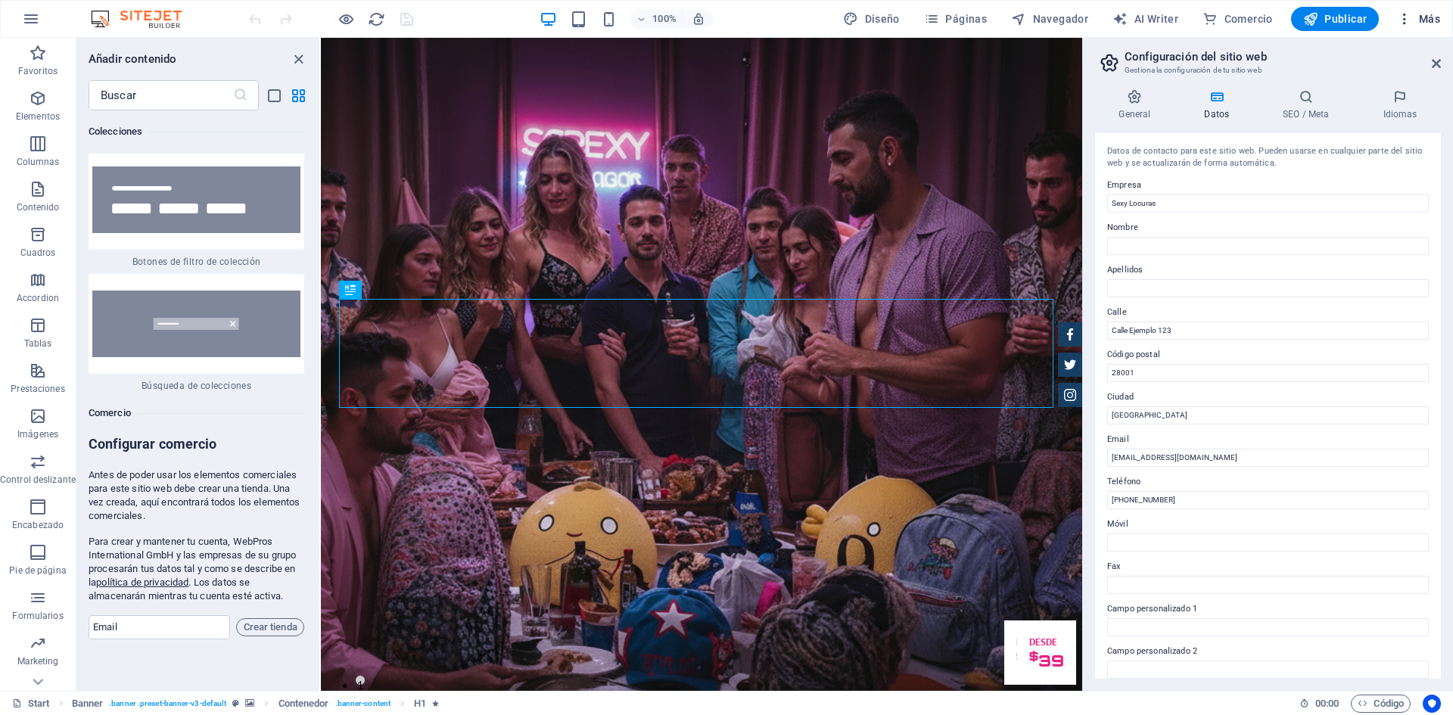
click at [1409, 26] on icon "button" at bounding box center [1404, 18] width 15 height 15
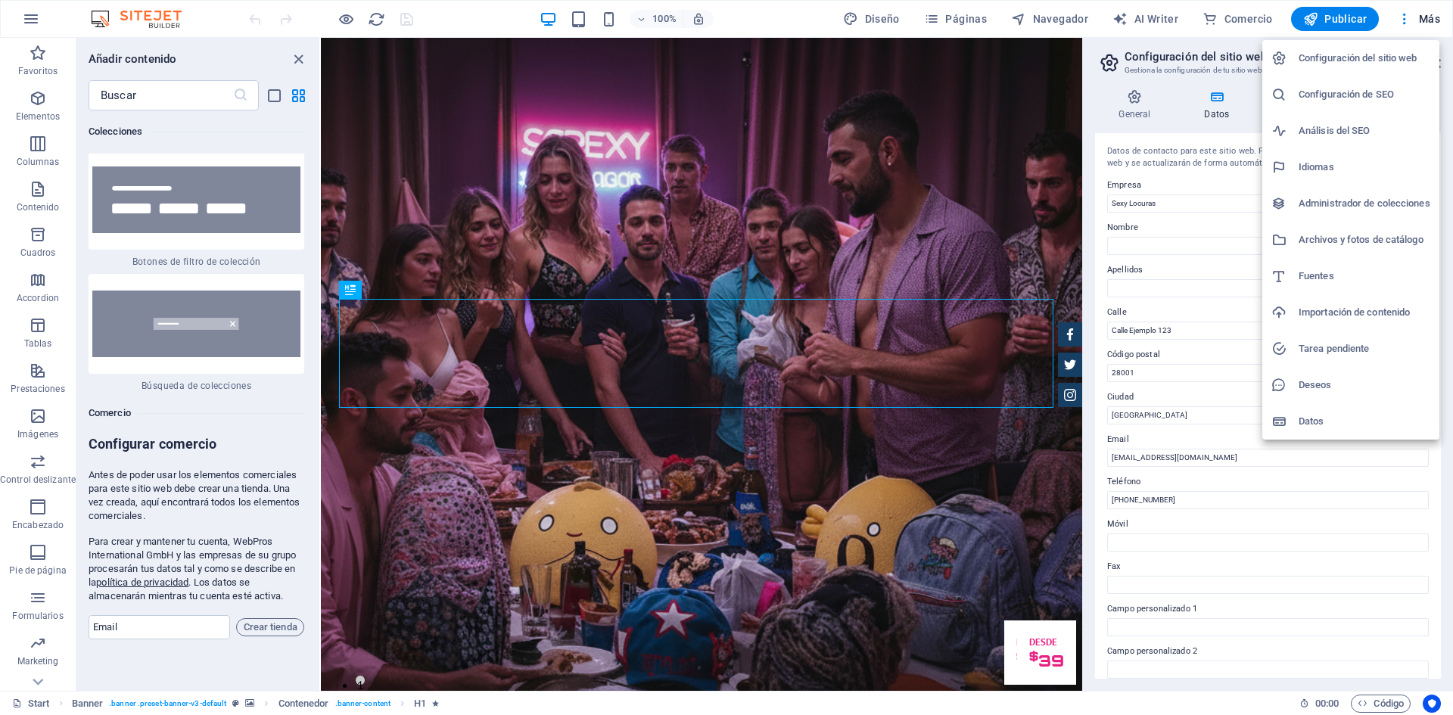
click at [1305, 58] on h6 "Configuración del sitio web" at bounding box center [1364, 58] width 132 height 18
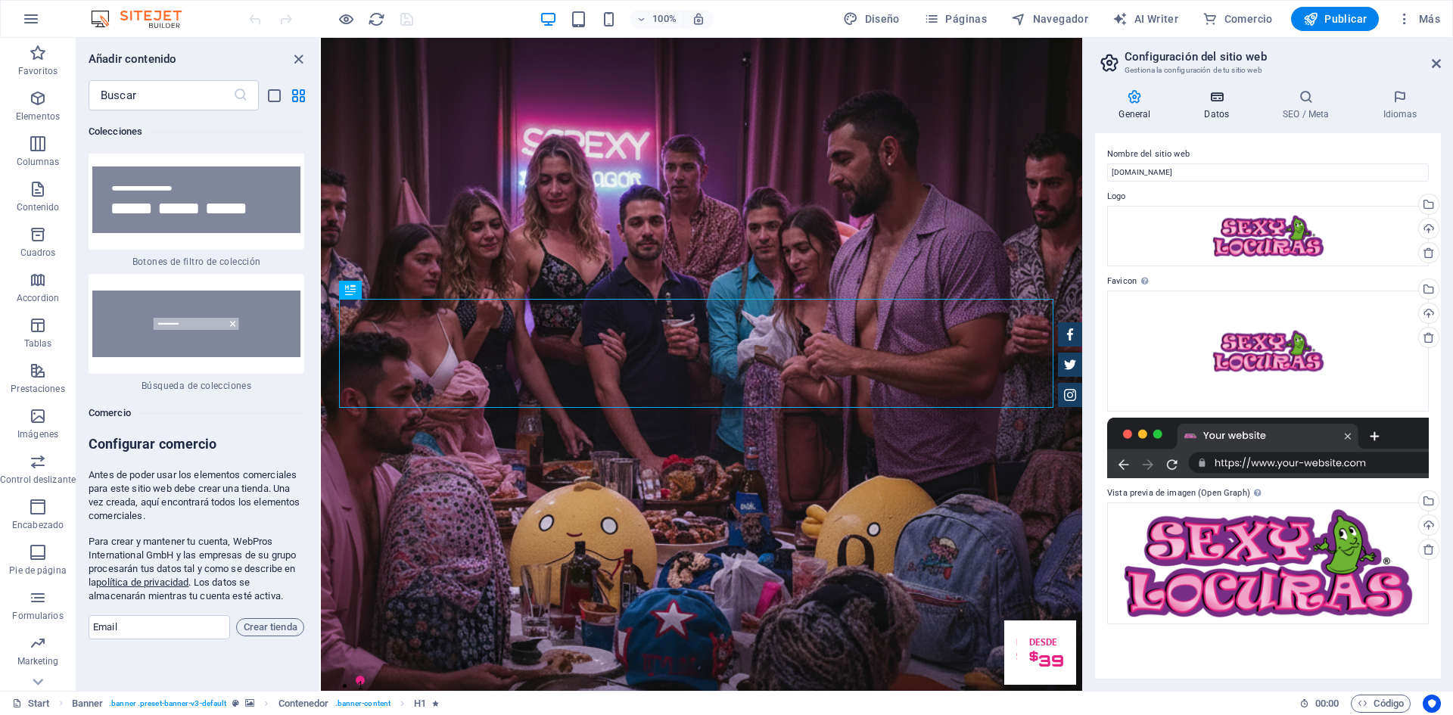
click at [1211, 95] on icon at bounding box center [1216, 96] width 73 height 15
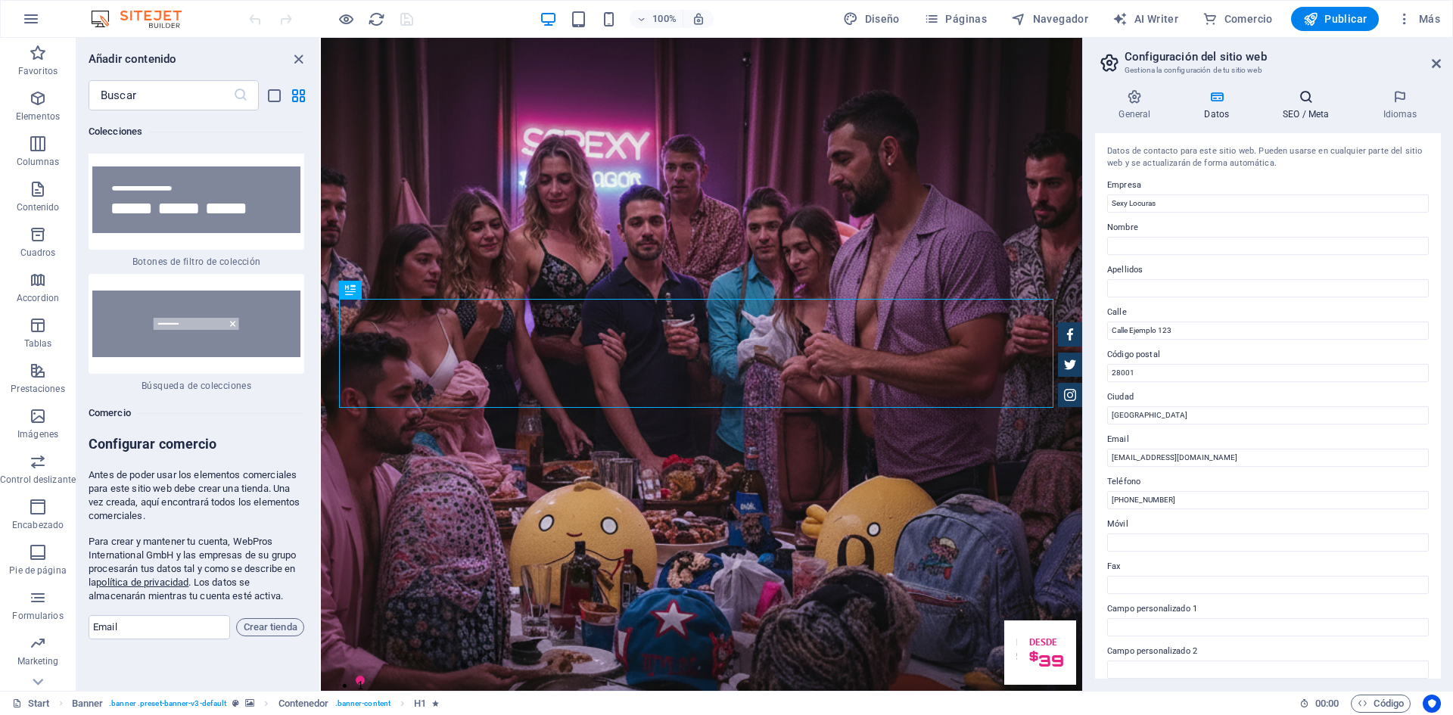
click at [1301, 104] on icon at bounding box center [1306, 96] width 94 height 15
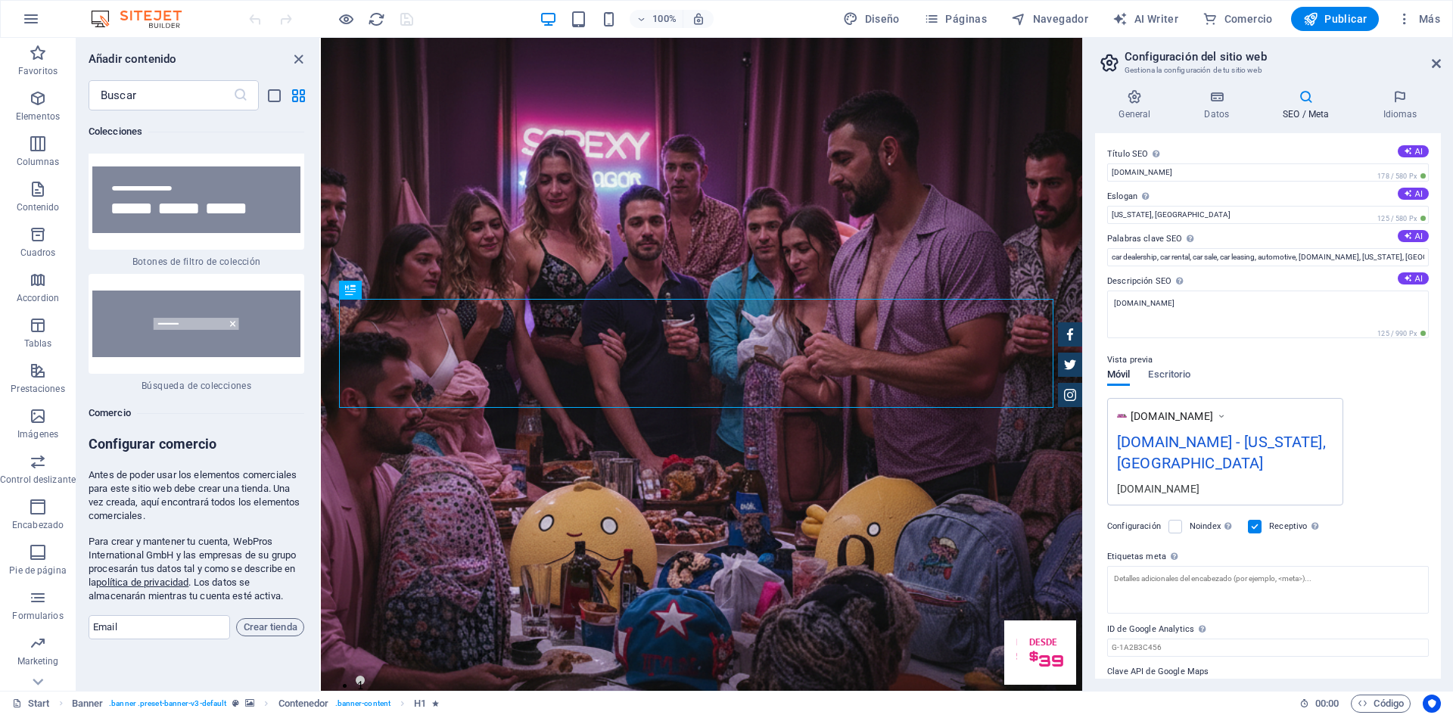
scroll to position [33, 0]
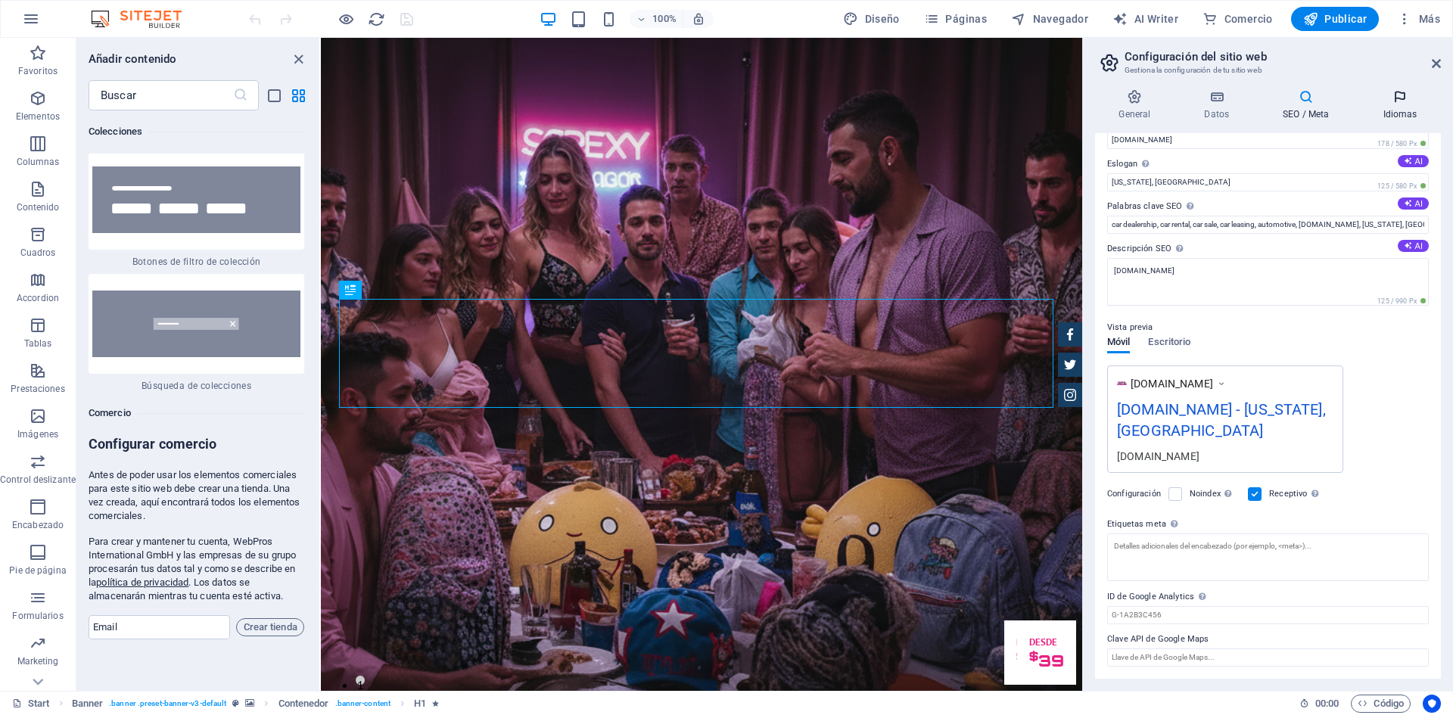
click at [1400, 95] on icon at bounding box center [1400, 96] width 82 height 15
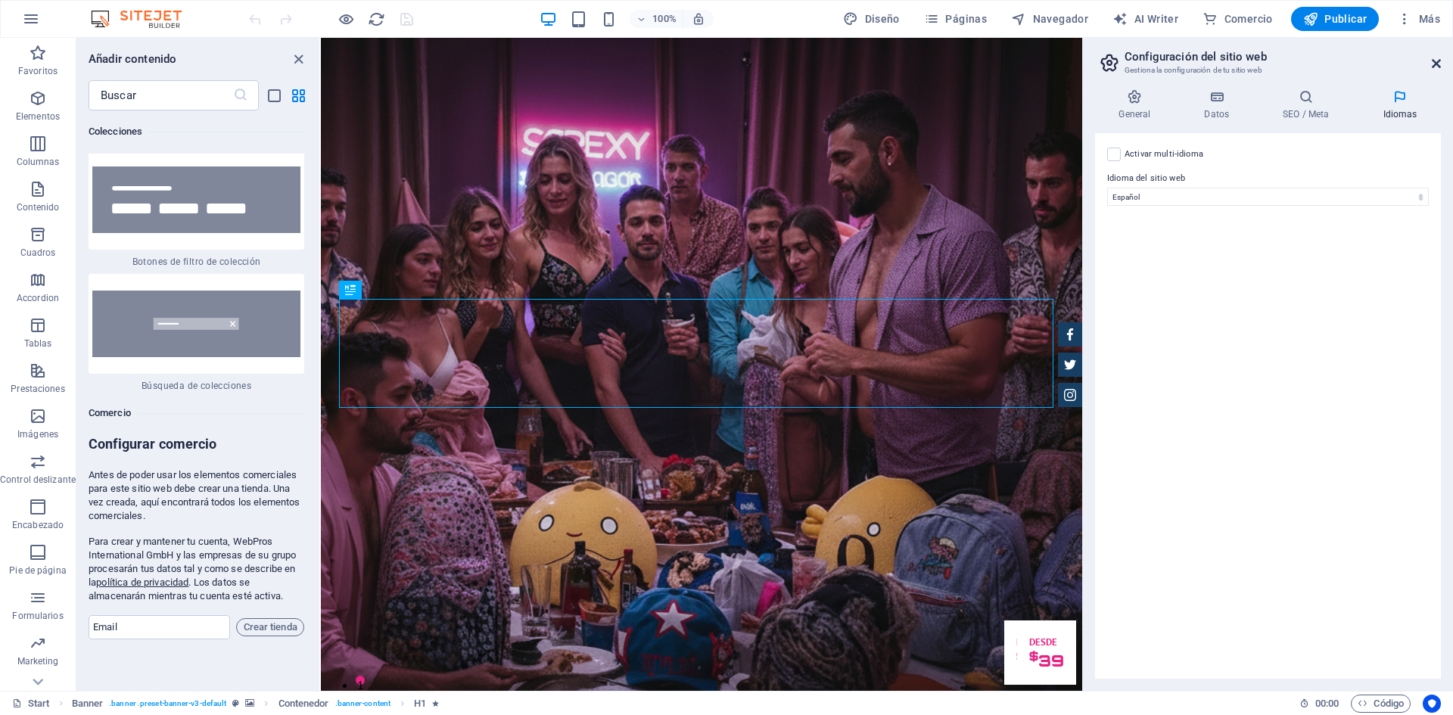
click at [1433, 65] on icon at bounding box center [1435, 64] width 9 height 12
